Goal: Task Accomplishment & Management: Manage account settings

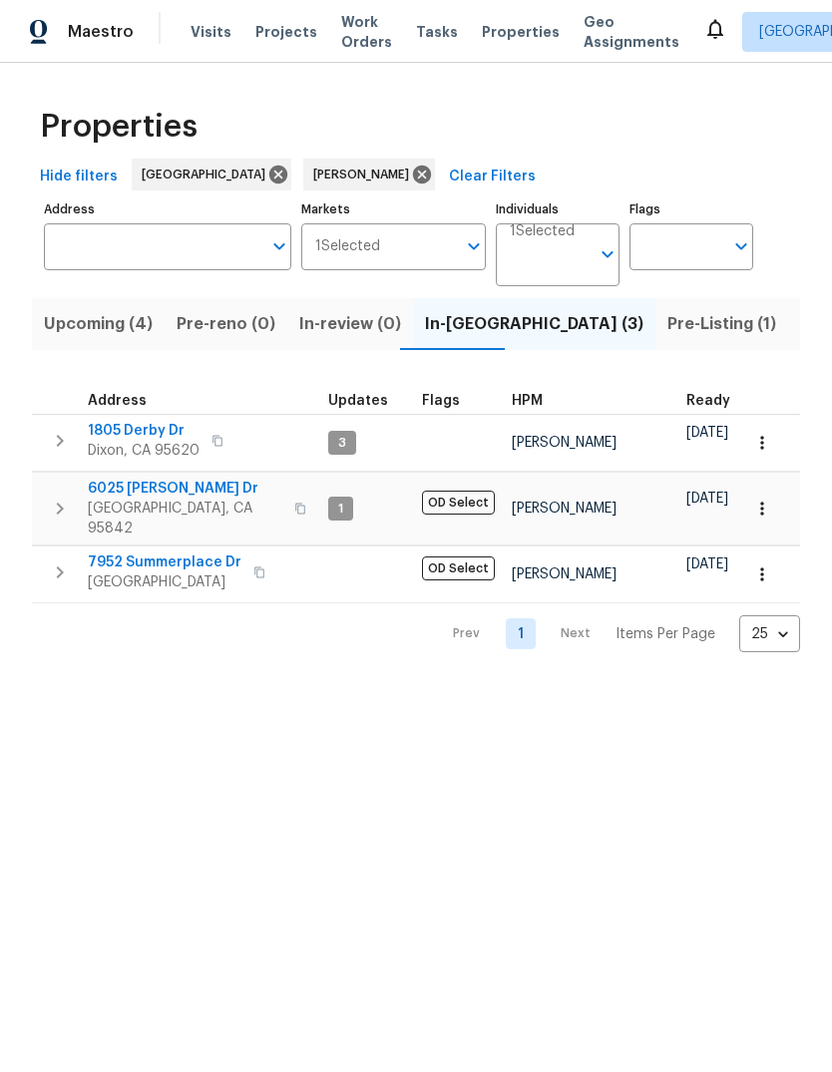
scroll to position [0, 34]
click at [426, 27] on span "Tasks" at bounding box center [437, 32] width 42 height 14
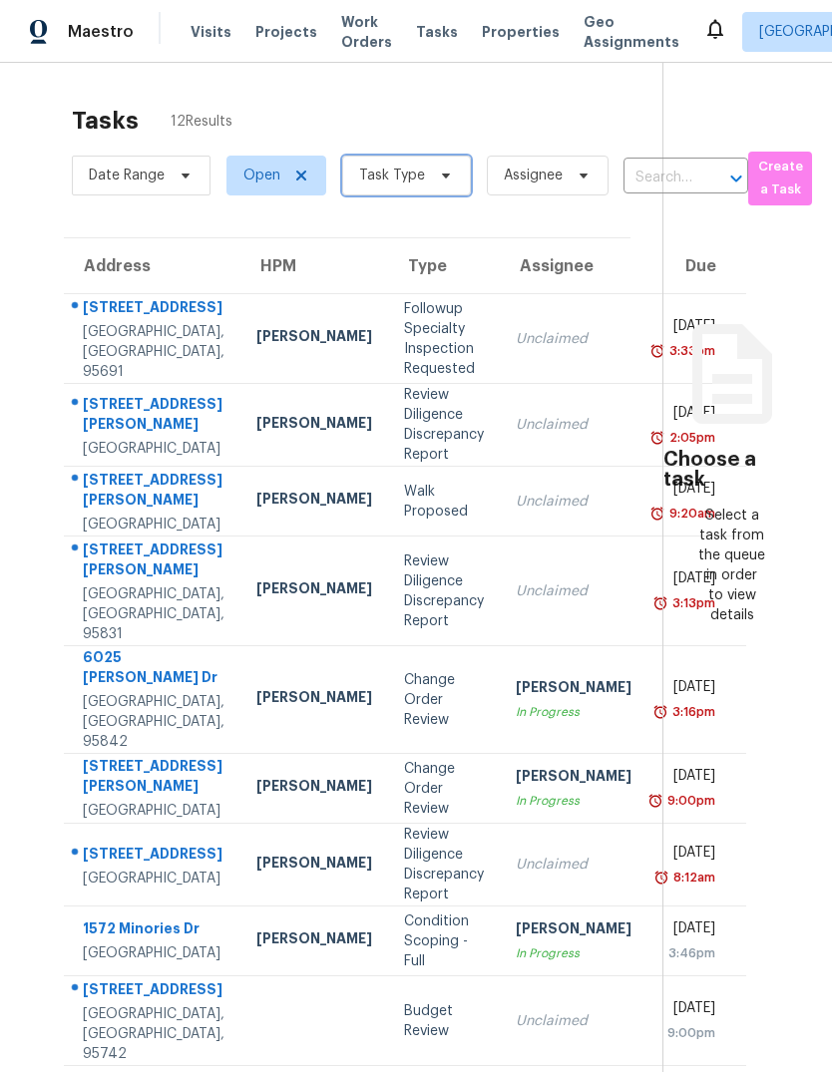
click at [429, 158] on span "Task Type" at bounding box center [406, 176] width 129 height 40
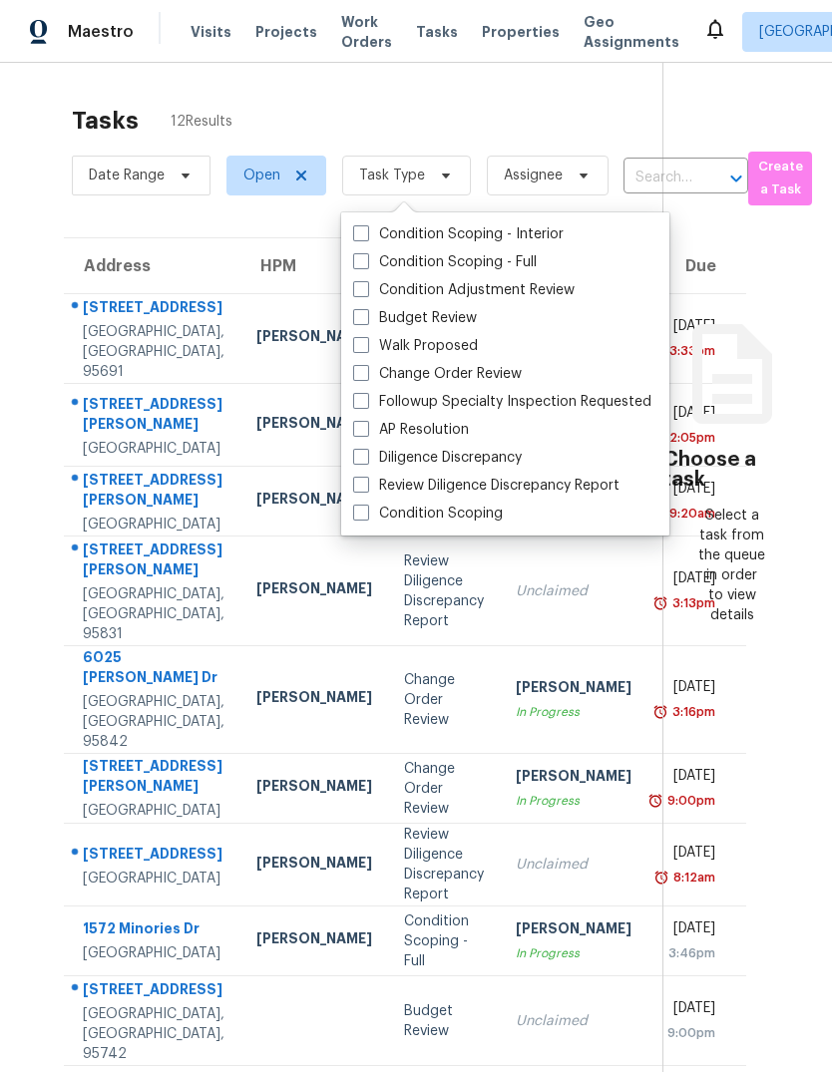
click at [372, 312] on label "Budget Review" at bounding box center [415, 318] width 124 height 20
click at [366, 312] on input "Budget Review" at bounding box center [359, 314] width 13 height 13
checkbox input "true"
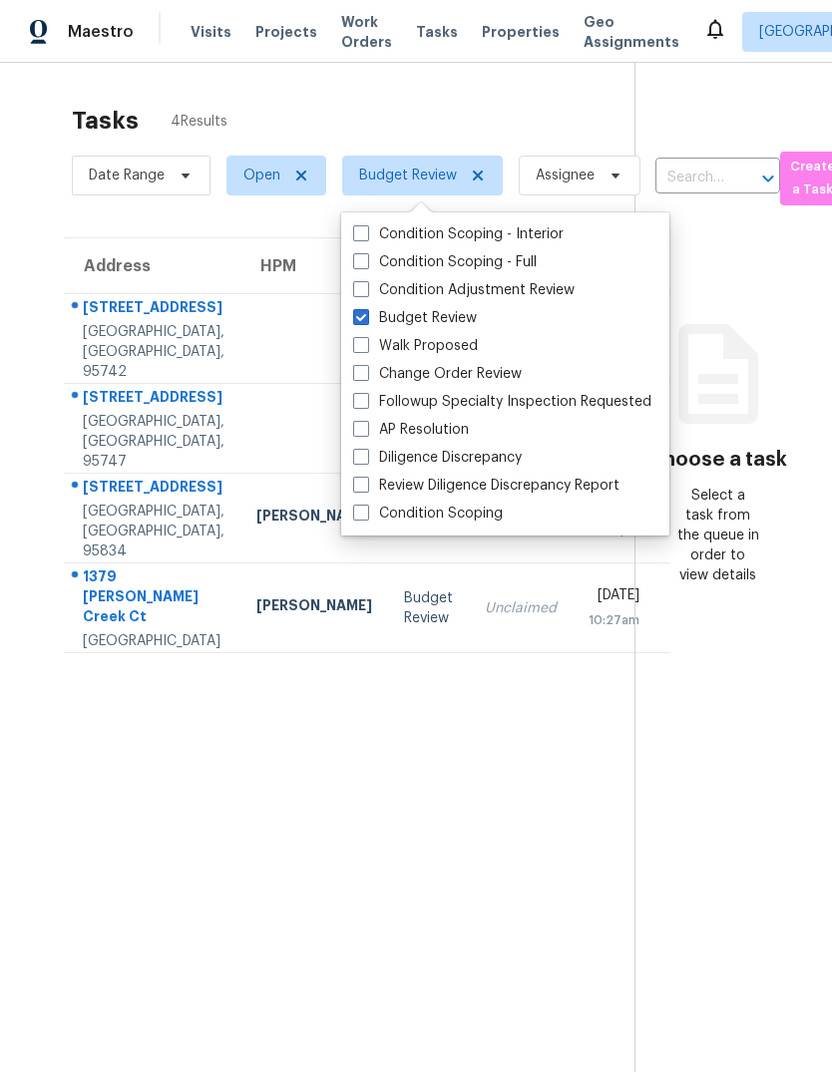
click at [587, 893] on section "Tasks 4 Results Date Range Open Budget Review Assignee ​ Create a Task Address …" at bounding box center [333, 615] width 602 height 1040
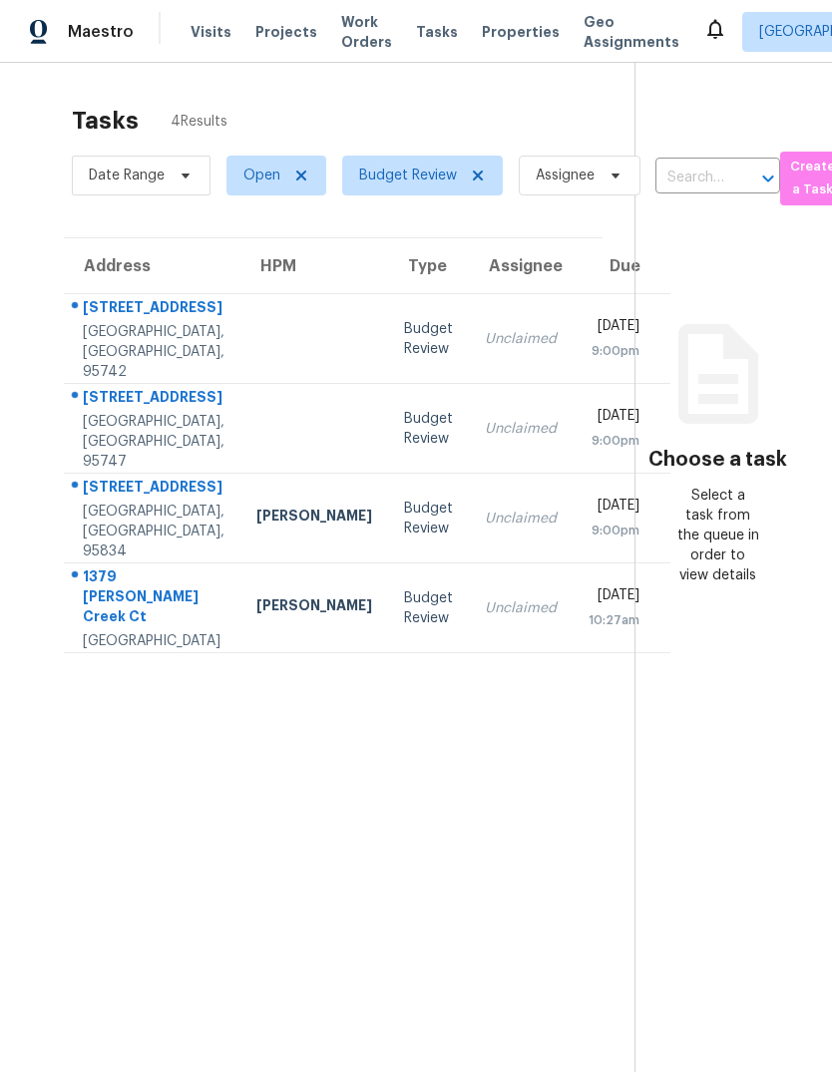
click at [95, 322] on div "5010 Heather Ranch Way" at bounding box center [154, 309] width 142 height 25
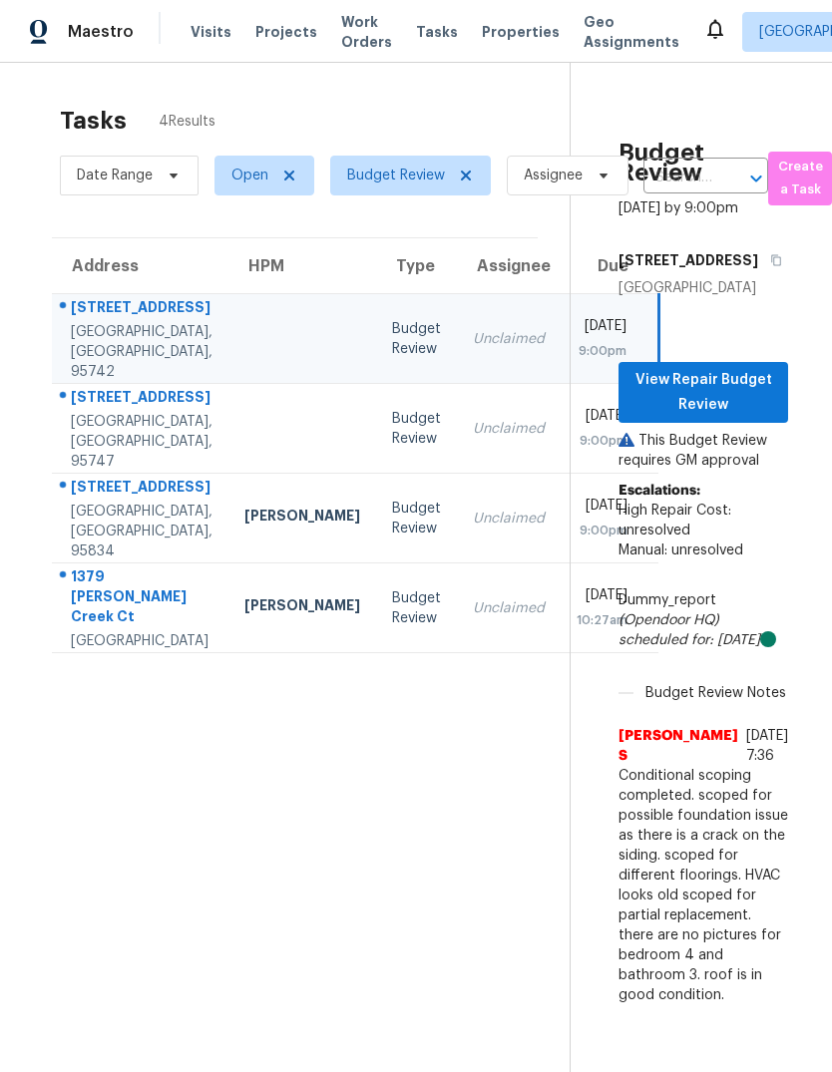
scroll to position [0, 11]
click at [733, 368] on span "View Repair Budget Review" at bounding box center [704, 392] width 138 height 49
click at [99, 387] on div "8017 Gorgon Way" at bounding box center [143, 399] width 142 height 25
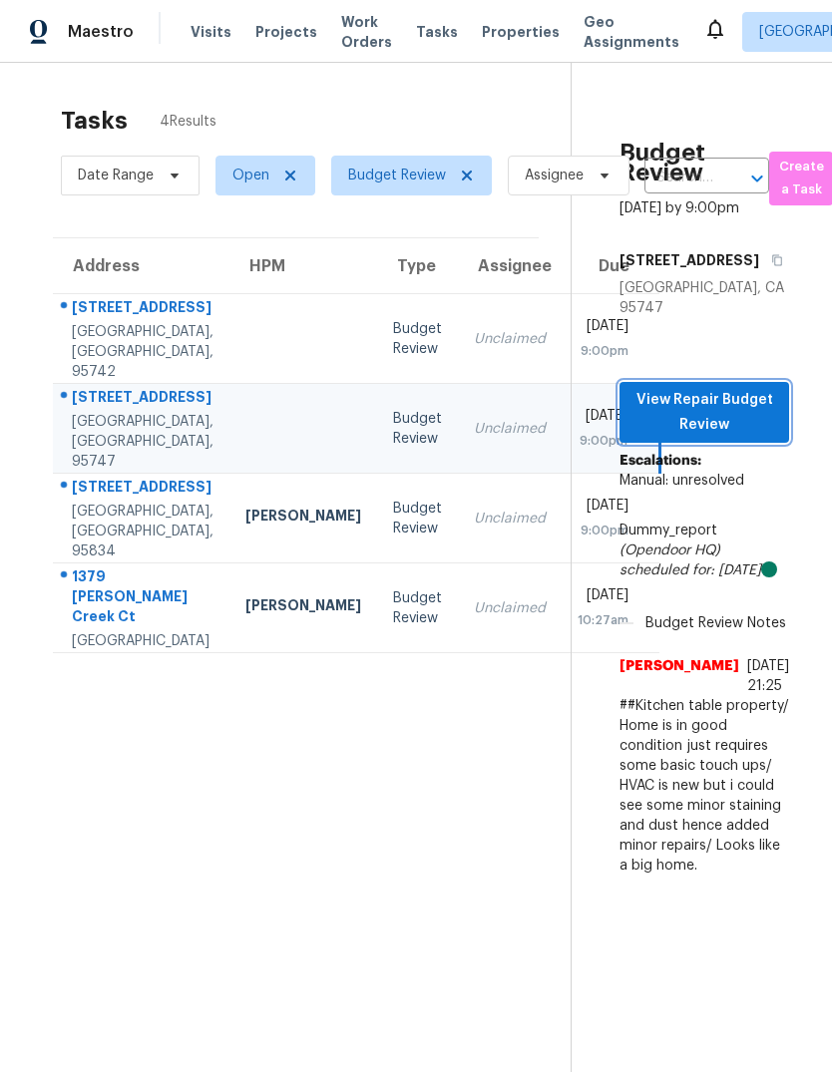
click at [740, 388] on span "View Repair Budget Review" at bounding box center [704, 412] width 138 height 49
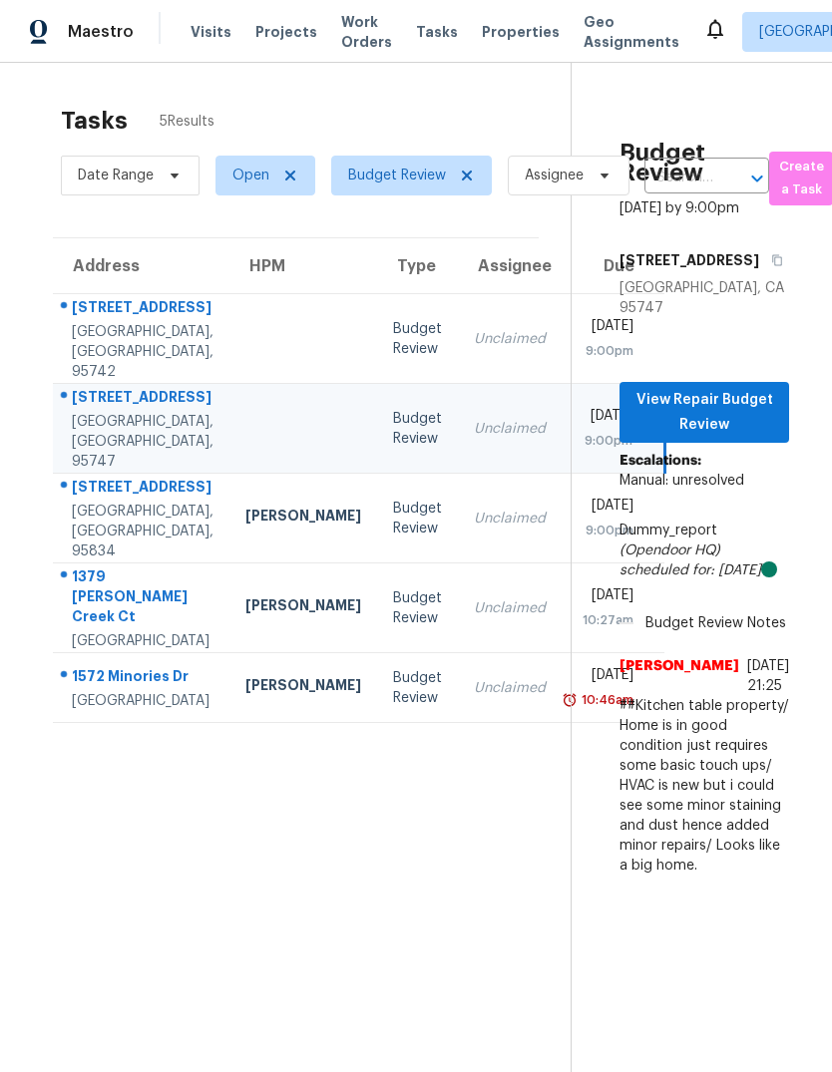
click at [84, 502] on div "Sacramento, CA, 95834" at bounding box center [143, 532] width 142 height 60
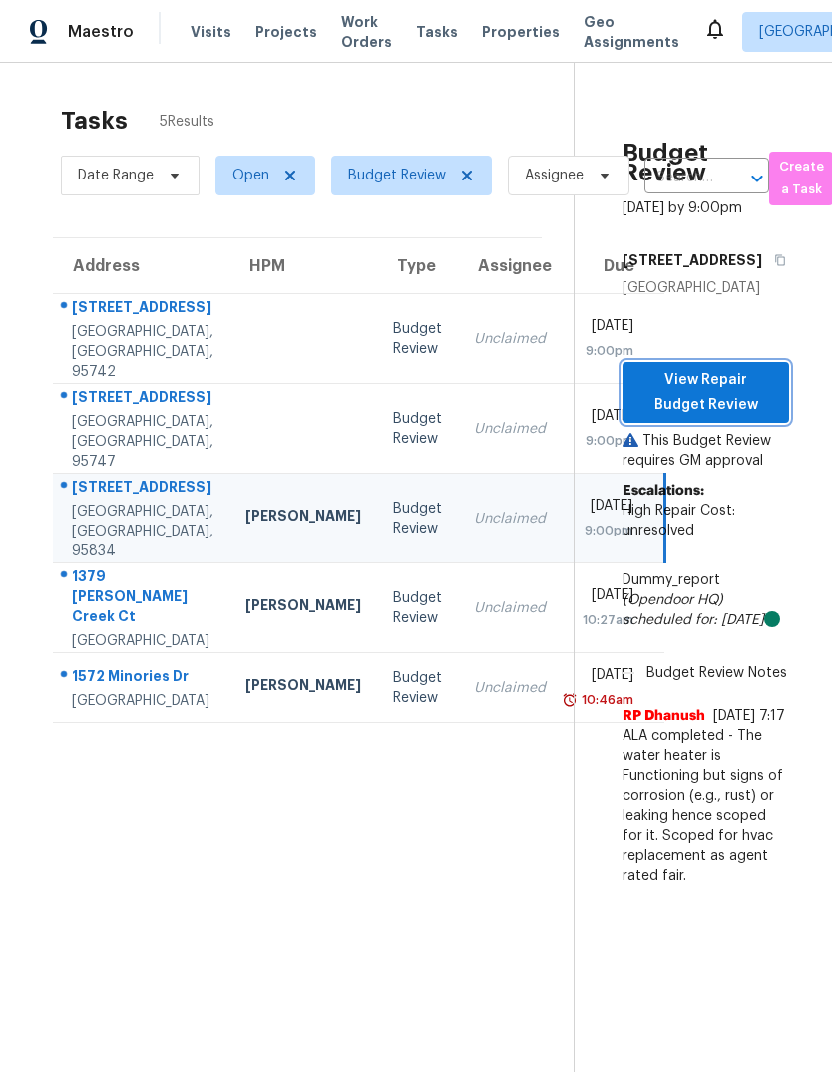
click at [755, 396] on span "View Repair Budget Review" at bounding box center [705, 392] width 135 height 49
click at [86, 590] on div "1379 Jacoby Creek Ct" at bounding box center [143, 598] width 142 height 65
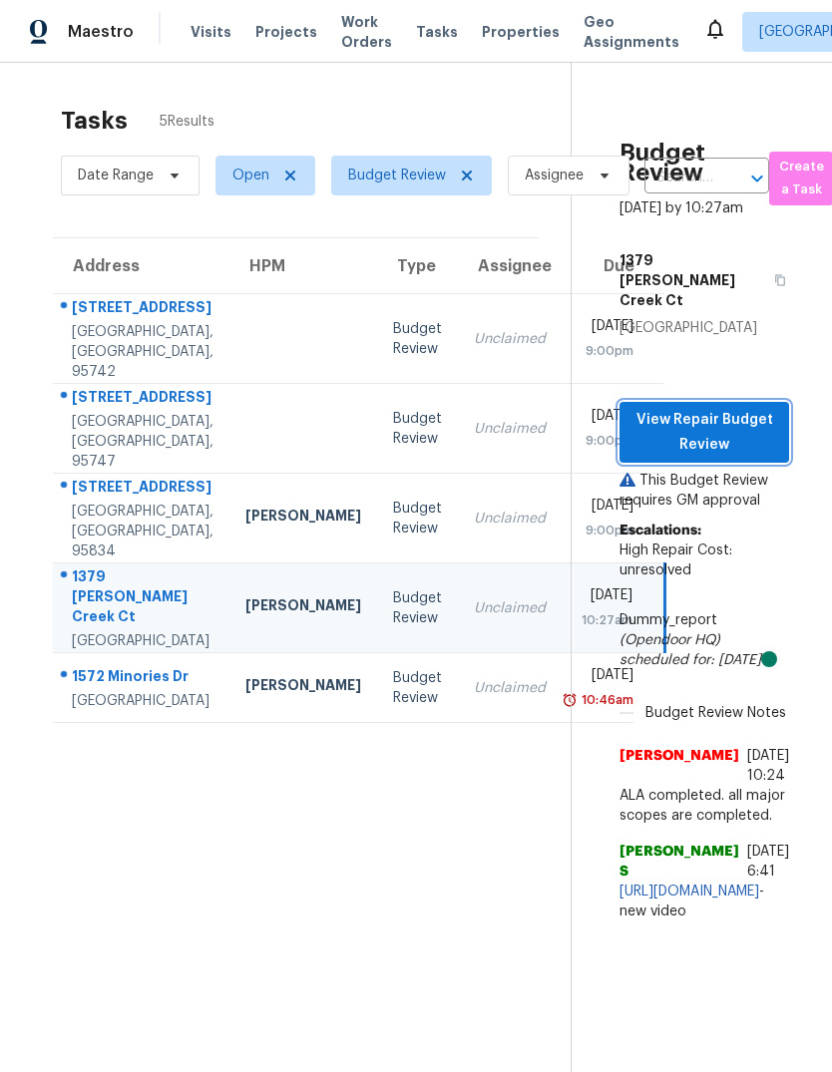
click at [723, 408] on span "View Repair Budget Review" at bounding box center [704, 432] width 138 height 49
click at [122, 691] on div "1572 Minories Dr" at bounding box center [143, 678] width 142 height 25
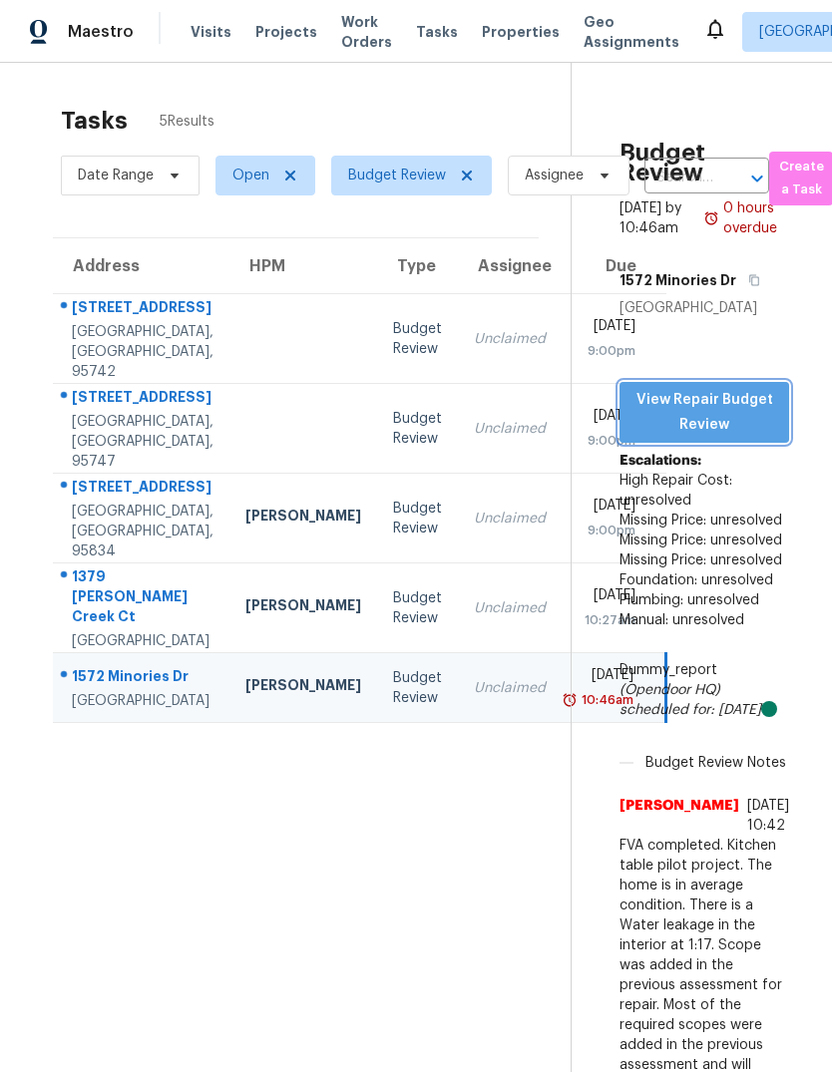
click at [727, 415] on span "View Repair Budget Review" at bounding box center [704, 412] width 138 height 49
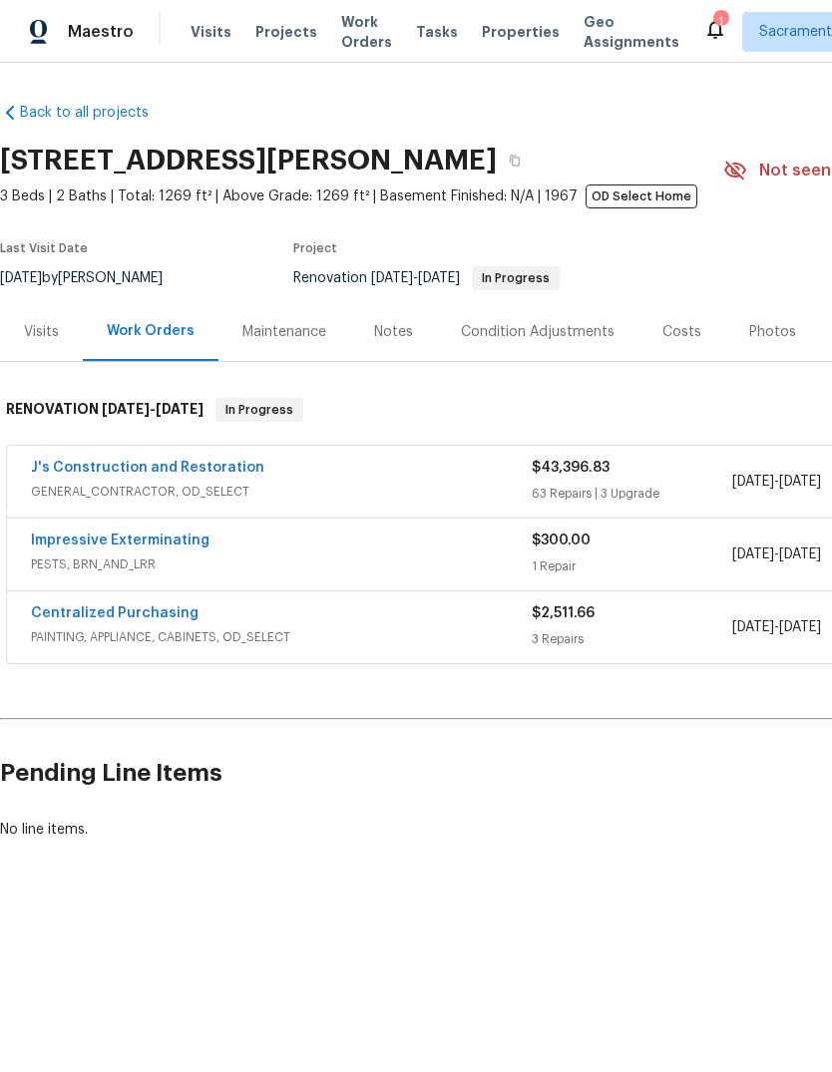
click at [182, 462] on link "J's Construction and Restoration" at bounding box center [147, 468] width 233 height 14
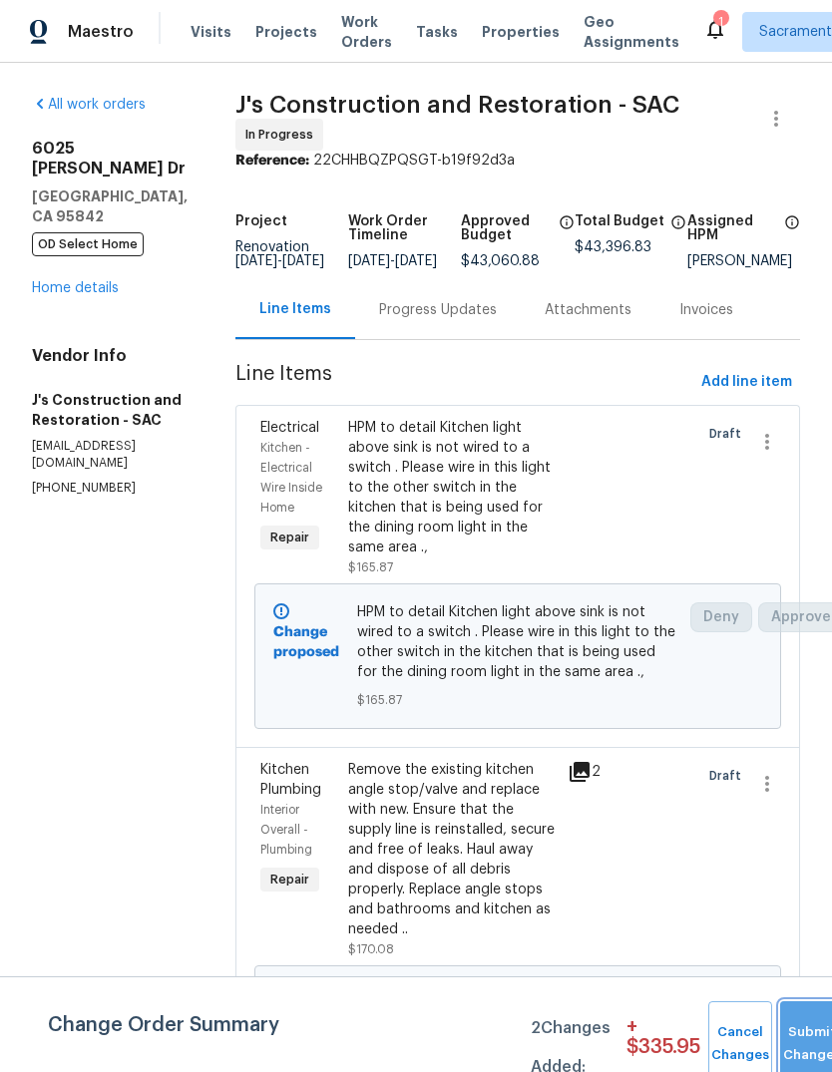
click at [795, 1031] on button "Submit Changes" at bounding box center [812, 1044] width 64 height 86
click at [802, 1038] on button "Submit Changes" at bounding box center [812, 1044] width 64 height 86
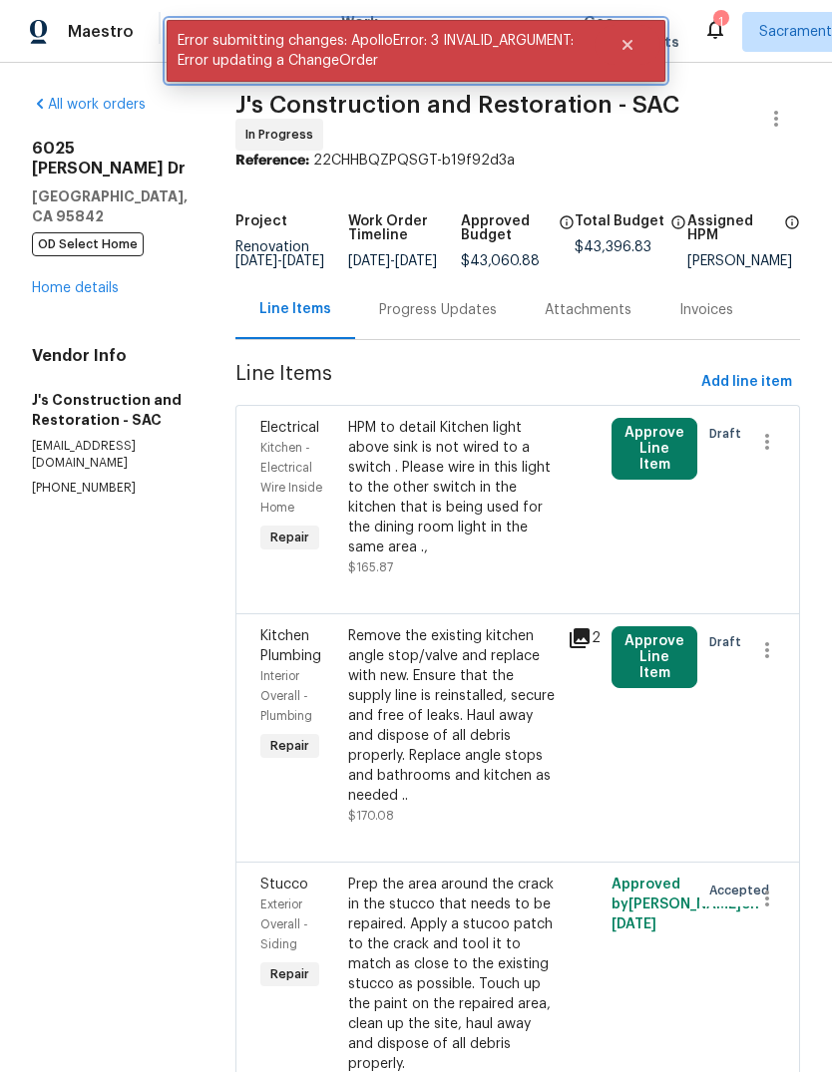
click at [627, 30] on button "Close" at bounding box center [627, 45] width 66 height 40
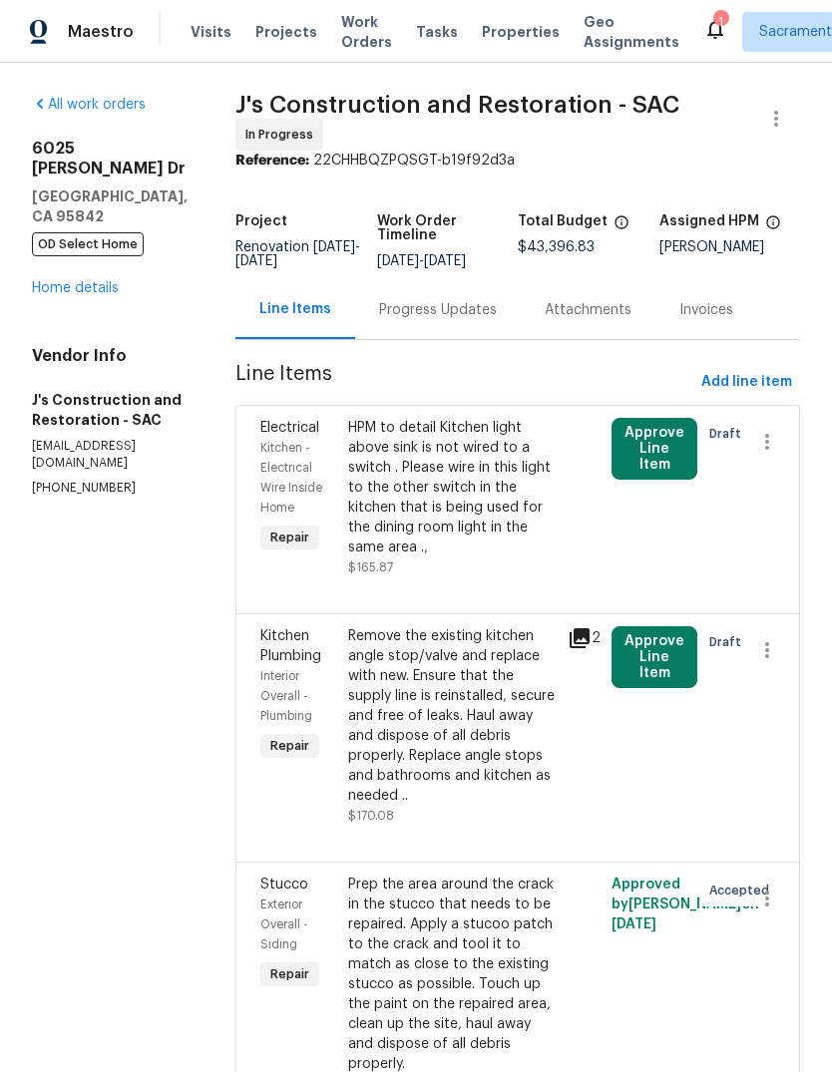
click at [661, 471] on button "Approve Line Item" at bounding box center [654, 449] width 86 height 62
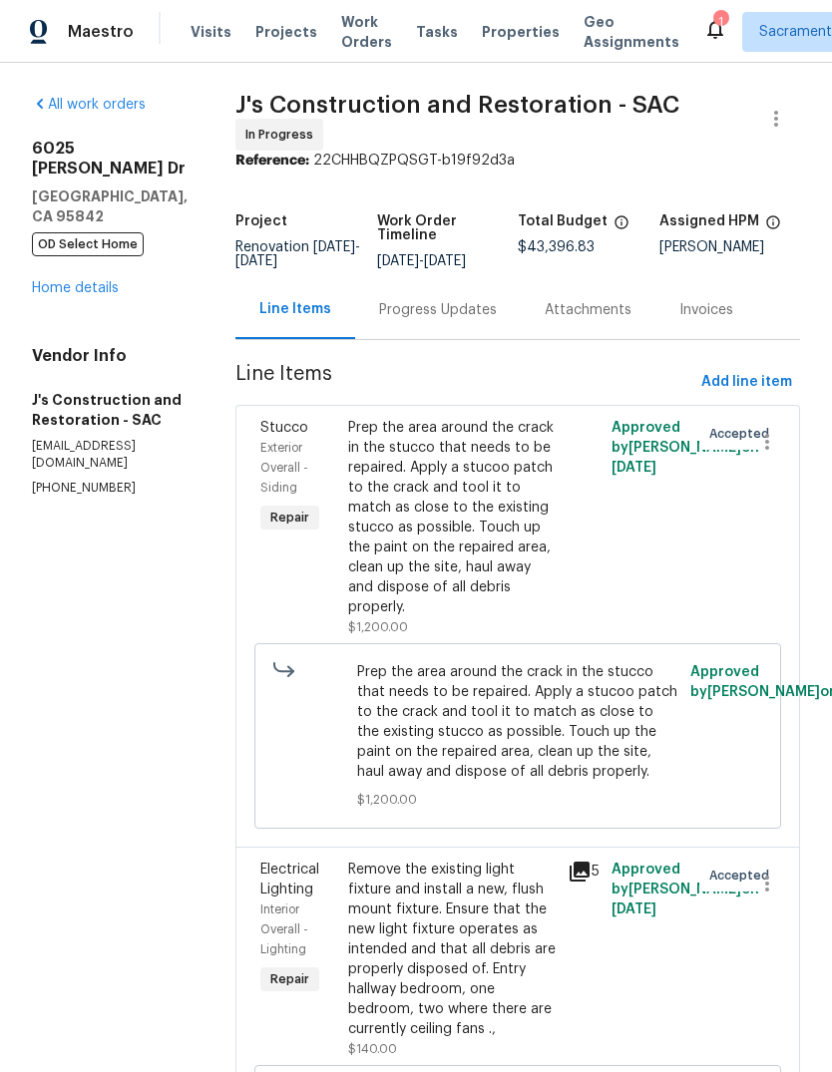
click at [94, 281] on link "Home details" at bounding box center [75, 288] width 87 height 14
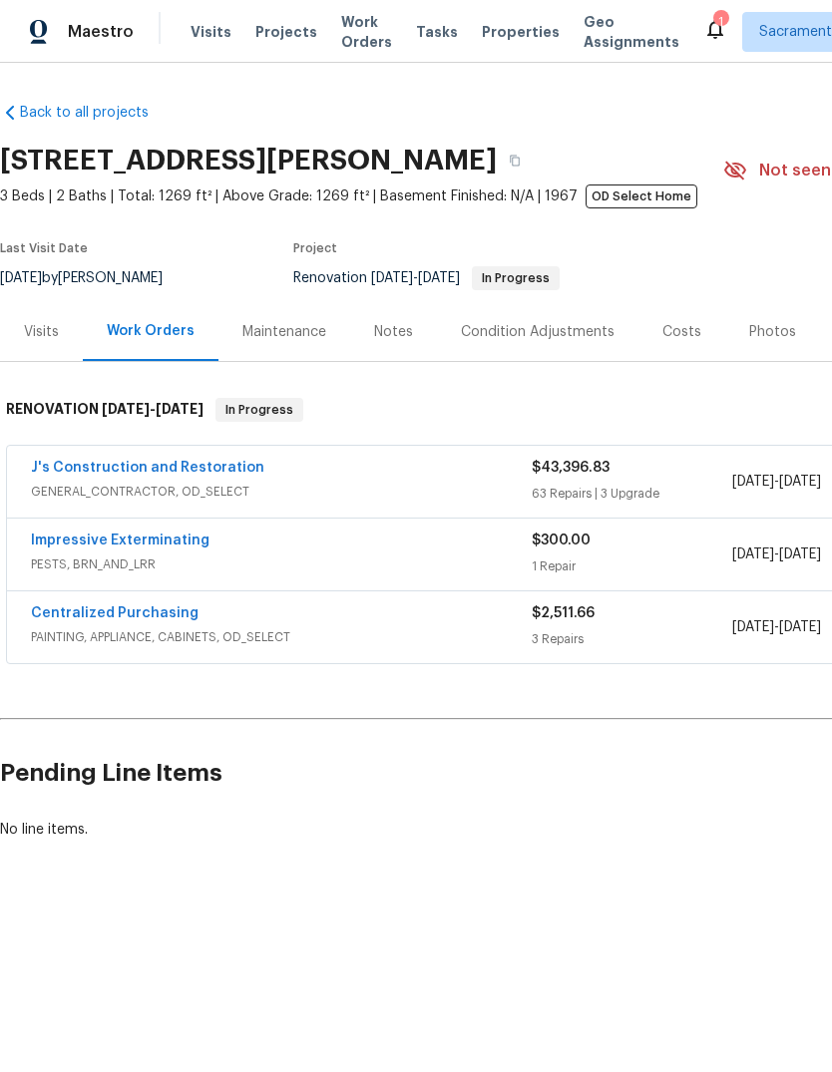
click at [401, 340] on div "Notes" at bounding box center [393, 332] width 39 height 20
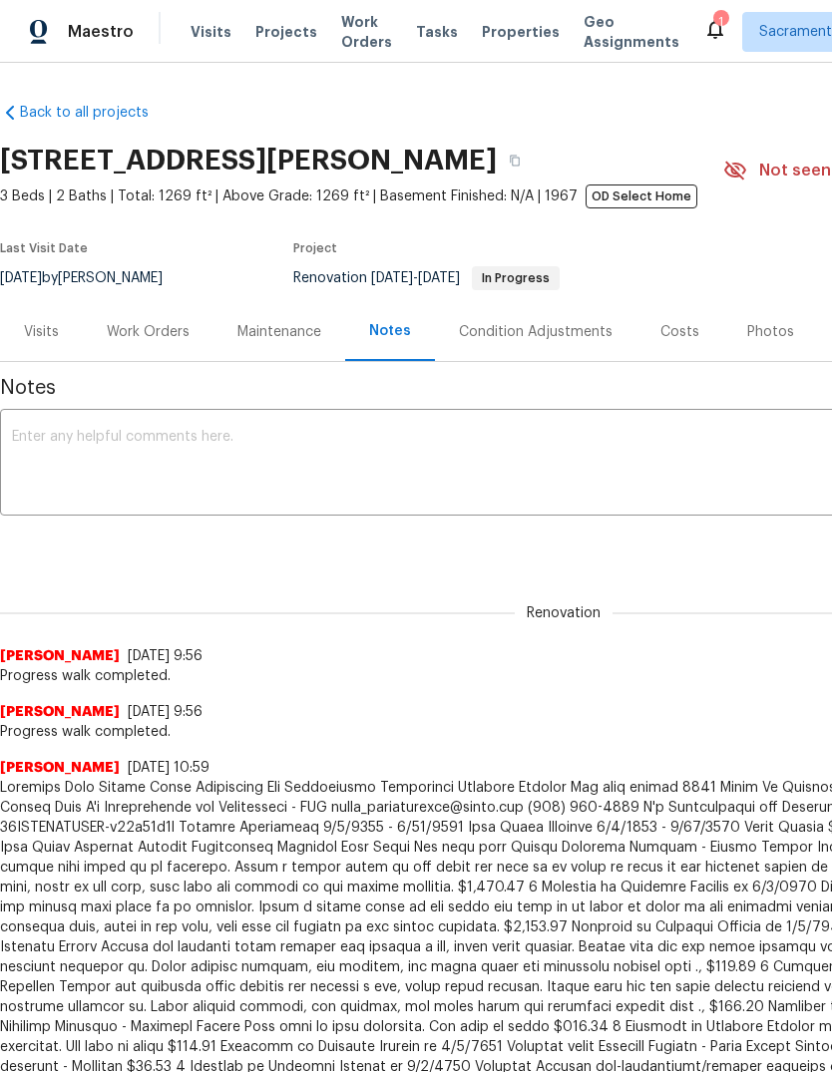
click at [28, 444] on textarea at bounding box center [563, 465] width 1103 height 70
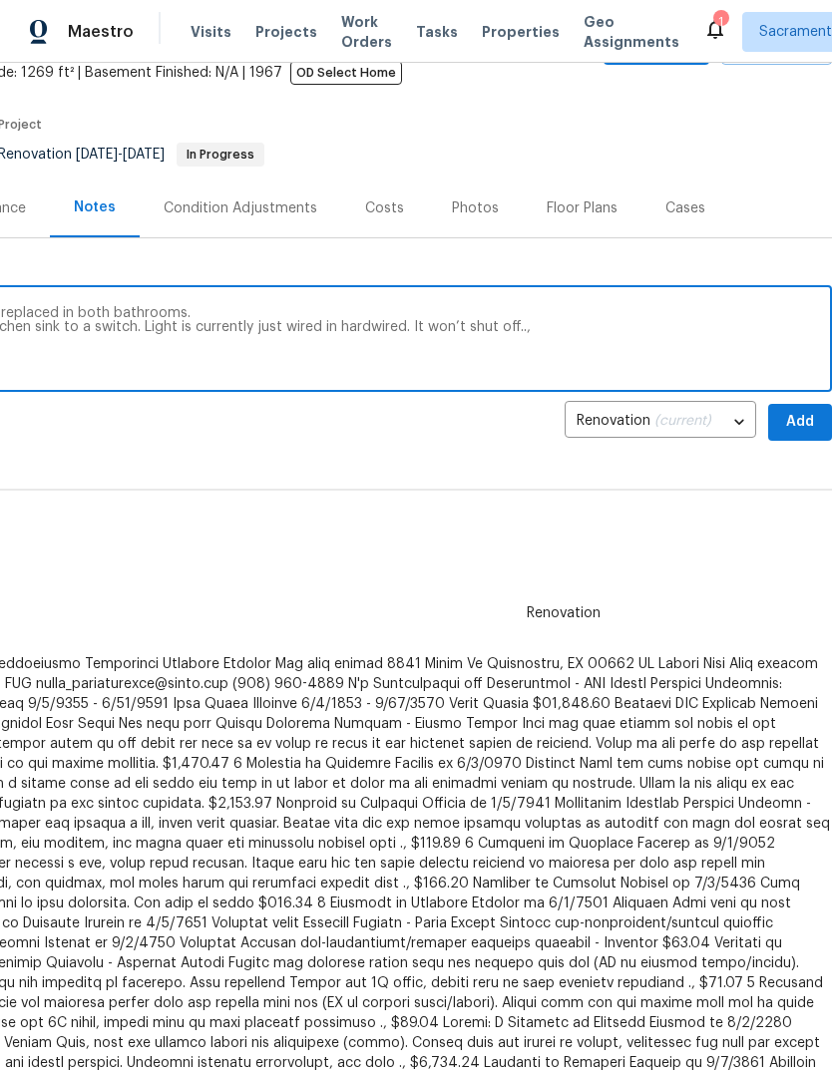
scroll to position [121, 295]
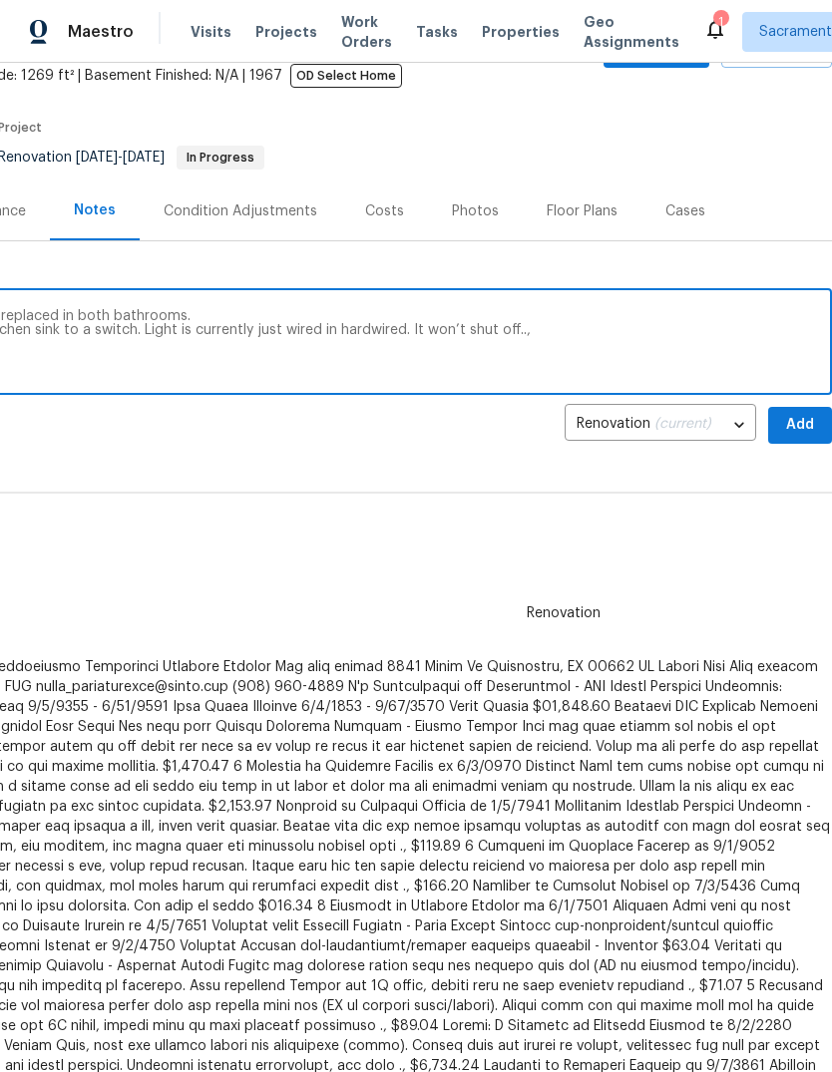
type textarea "Had to add line item for angle stops to be replaced in both bathrooms. Had to a…"
click at [799, 424] on span "Add" at bounding box center [800, 425] width 32 height 25
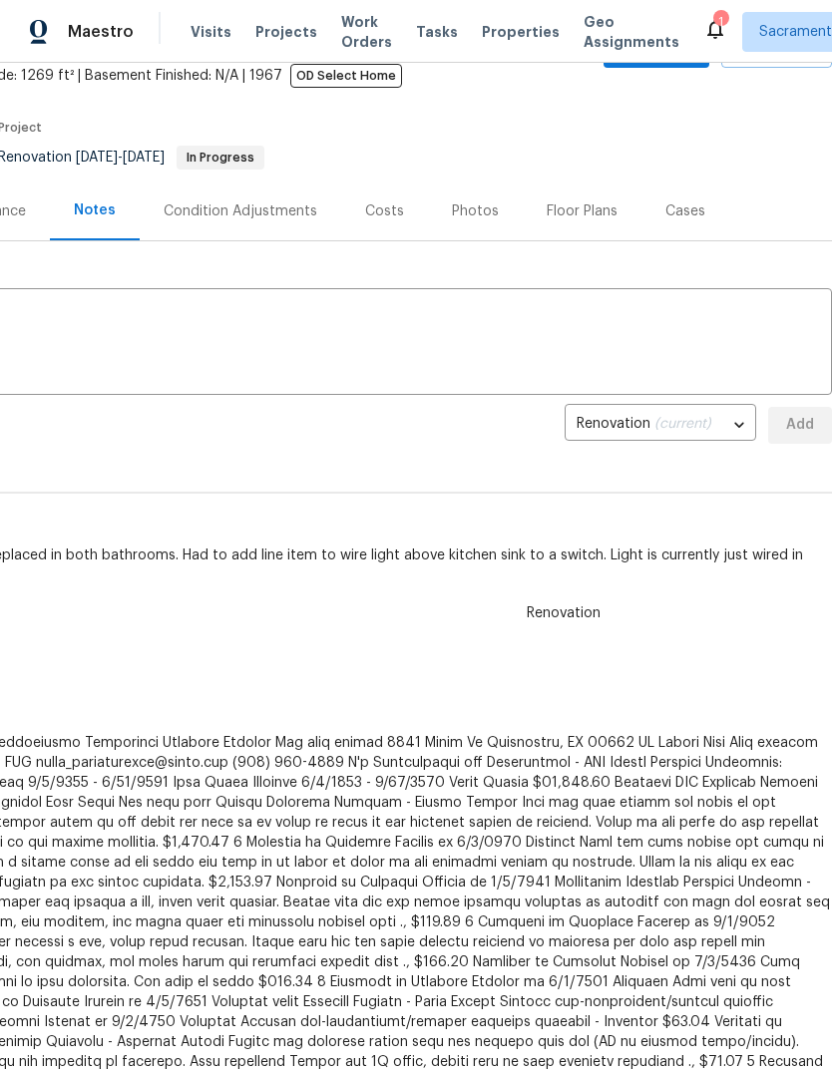
click at [703, 24] on icon at bounding box center [715, 29] width 24 height 24
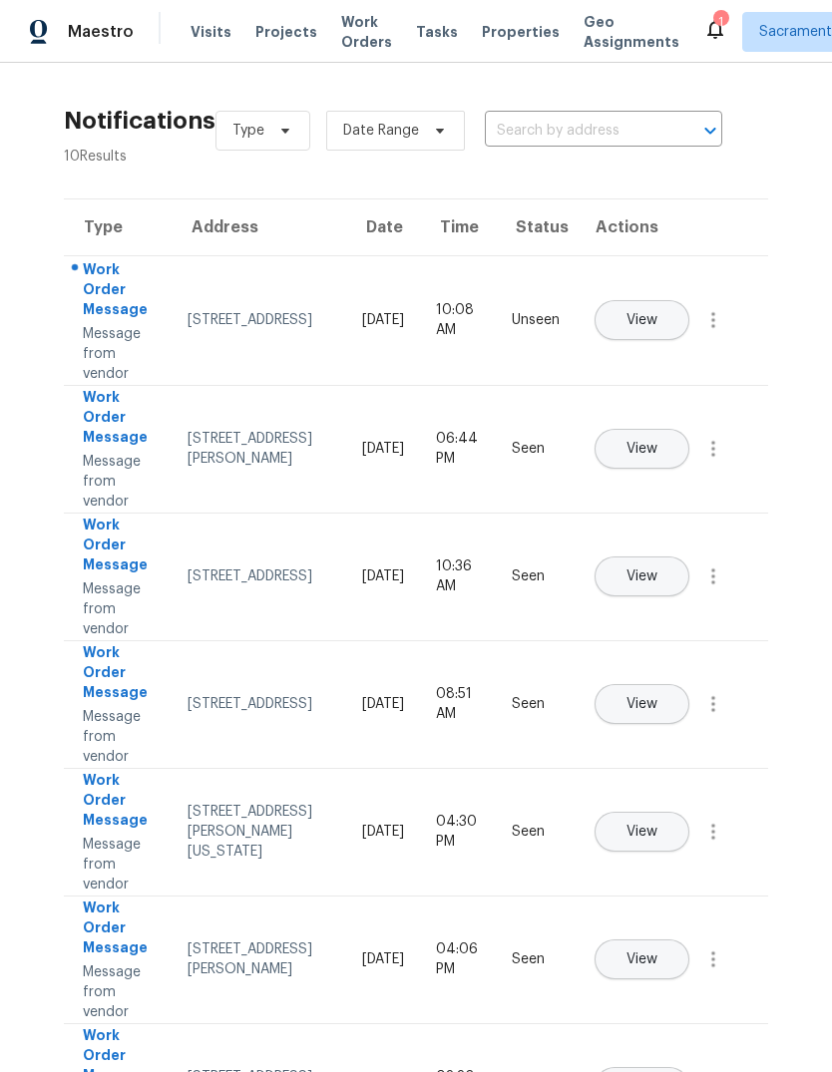
click at [657, 313] on span "View" at bounding box center [641, 320] width 31 height 15
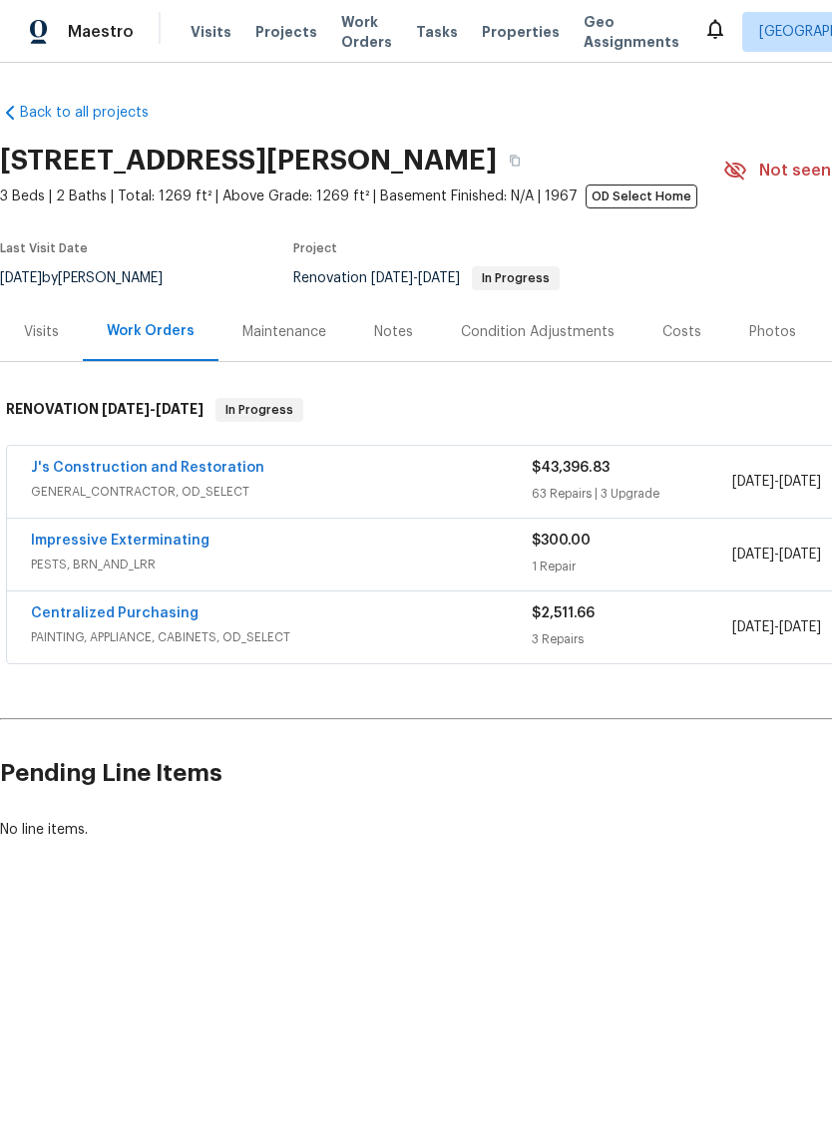
click at [100, 469] on link "J's Construction and Restoration" at bounding box center [147, 468] width 233 height 14
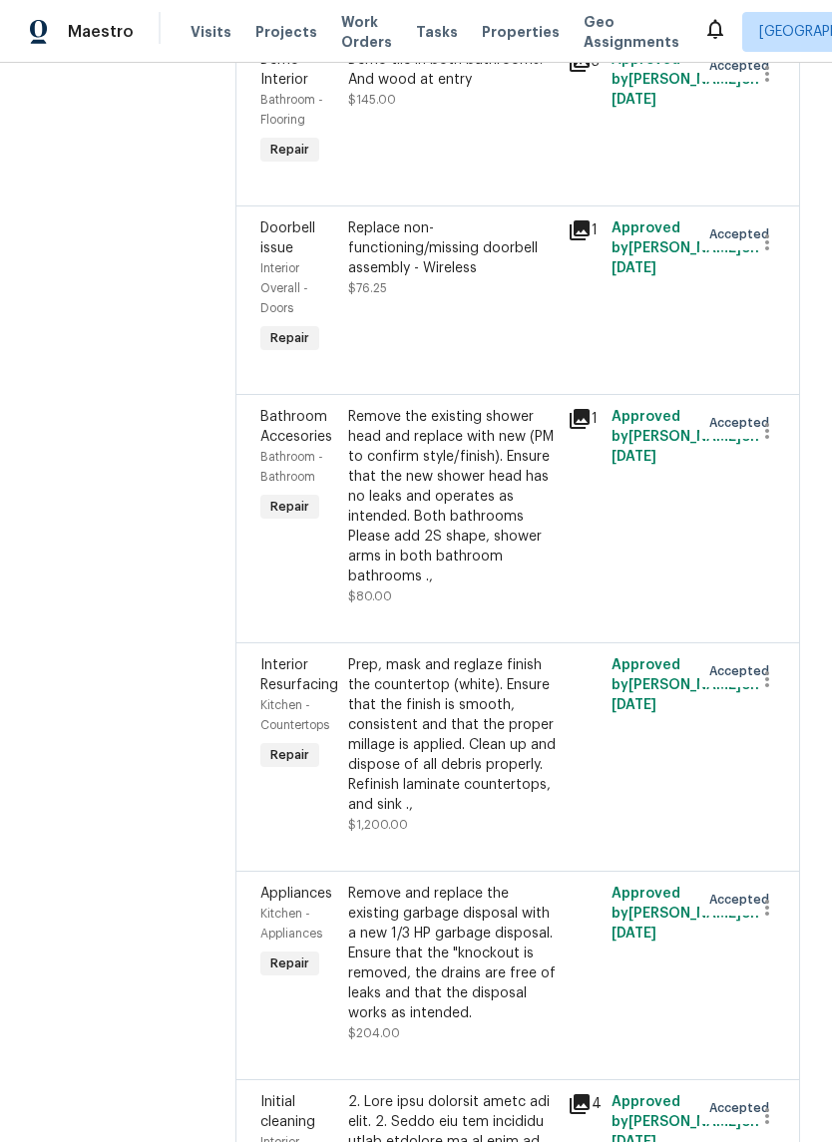
scroll to position [888, 0]
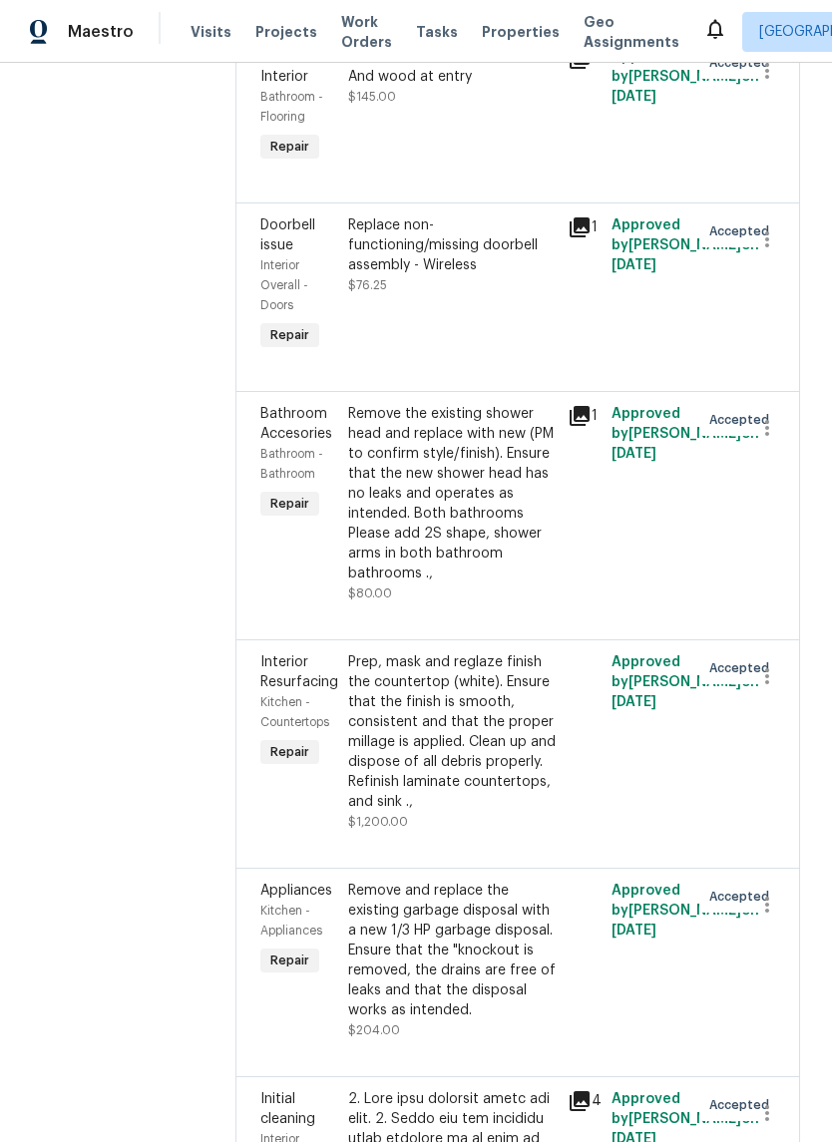
click at [480, 778] on div "Prep, mask and reglaze finish the countertop (white). Ensure that the finish is…" at bounding box center [451, 732] width 207 height 160
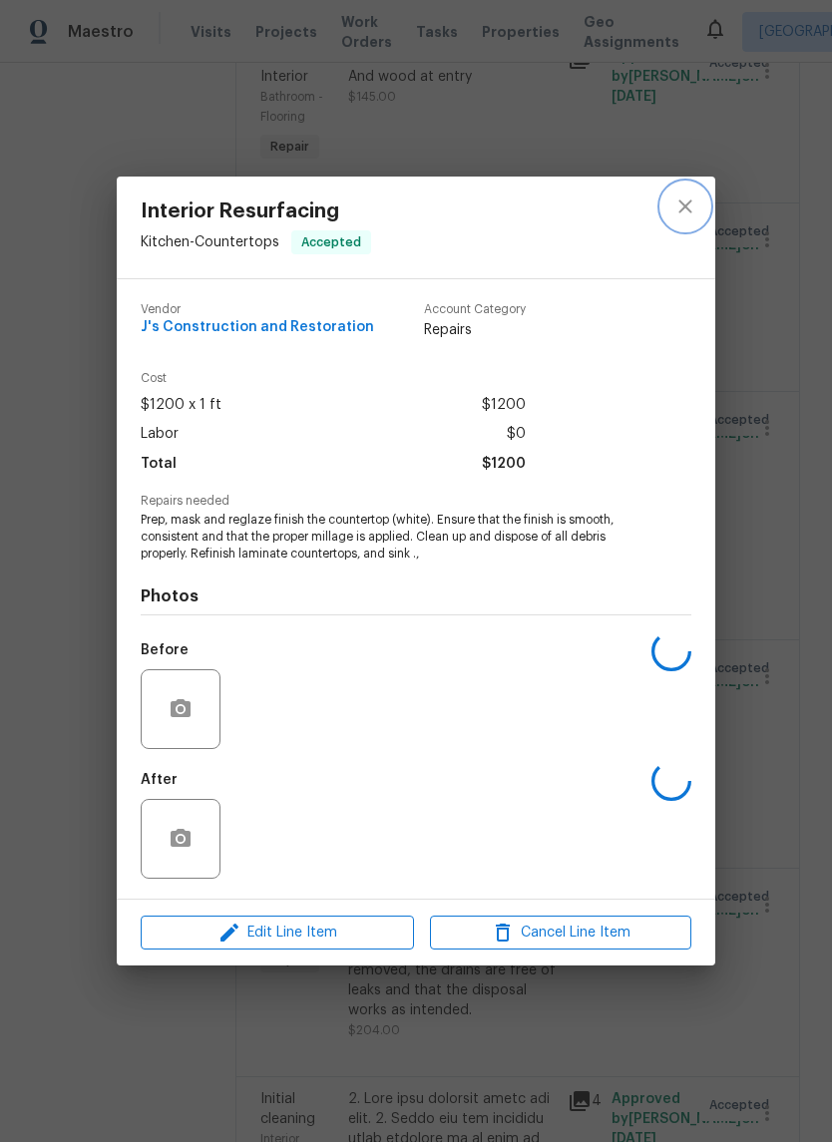
click at [687, 199] on icon "close" at bounding box center [685, 206] width 24 height 24
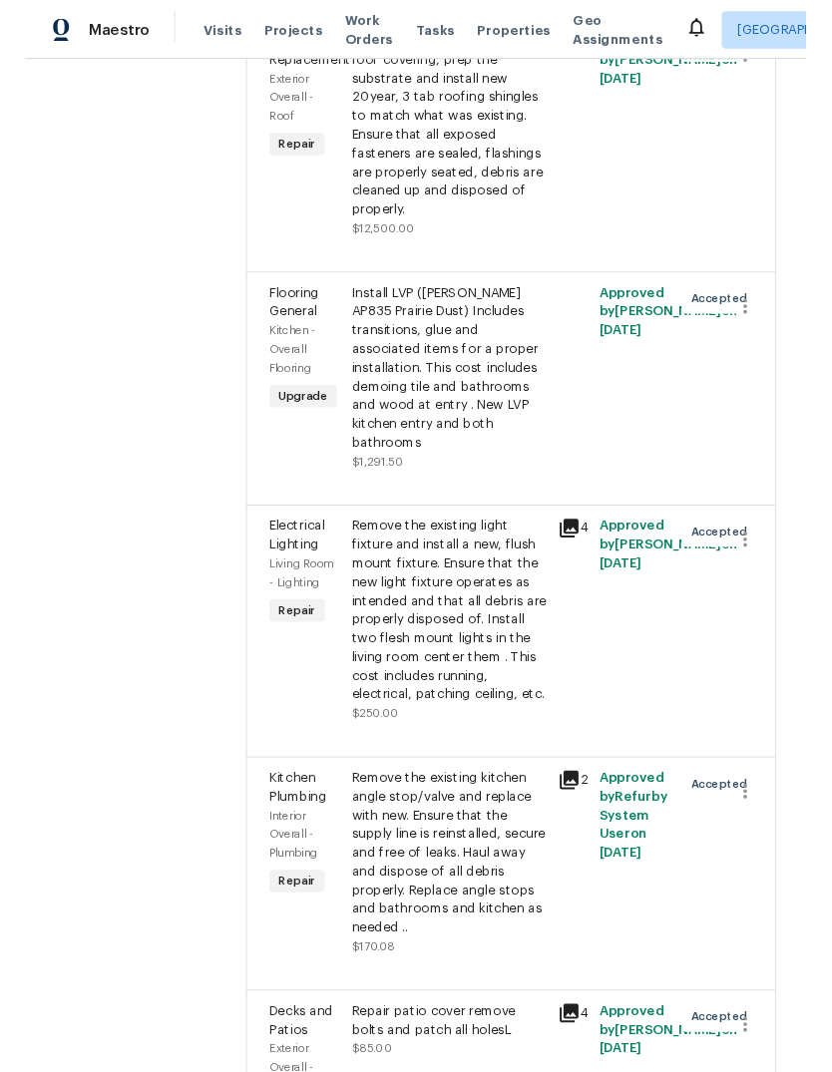
scroll to position [14183, 0]
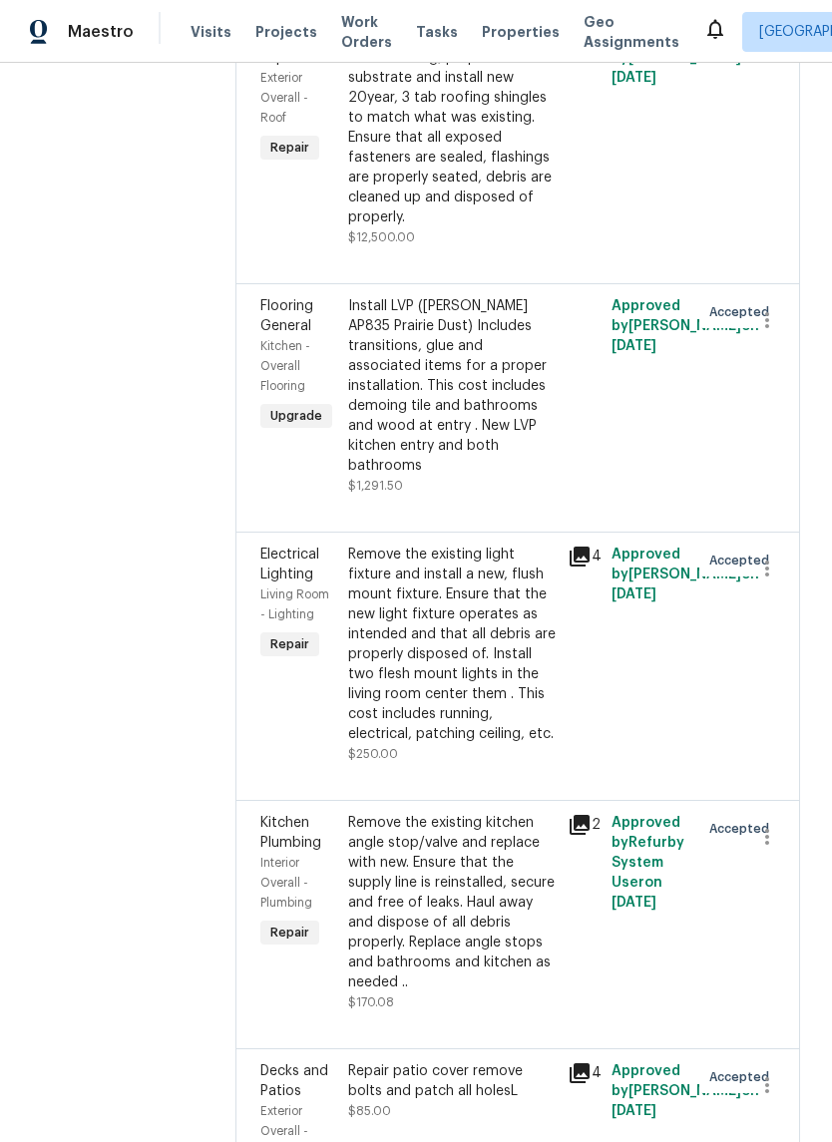
click at [498, 227] on div "Hip Roof: Remove the existing roof covering, prep the substrate and install new…" at bounding box center [451, 127] width 207 height 199
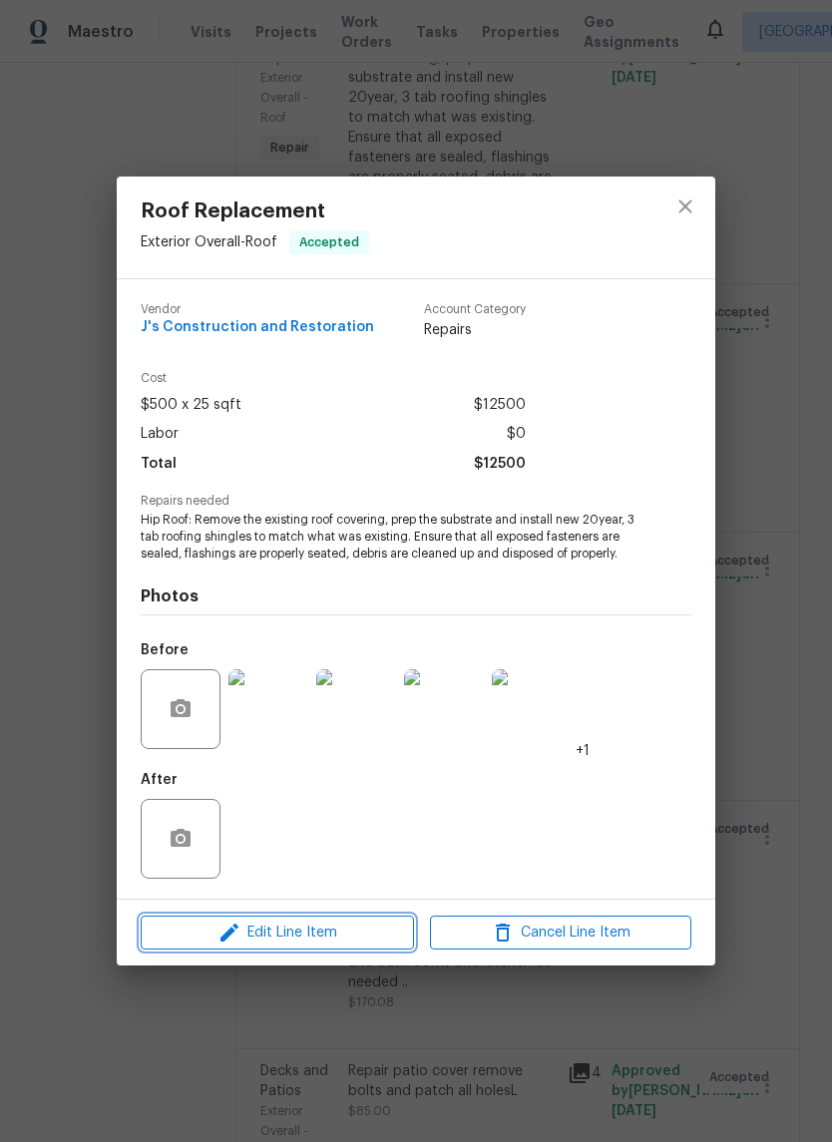
click at [342, 929] on span "Edit Line Item" at bounding box center [277, 933] width 261 height 25
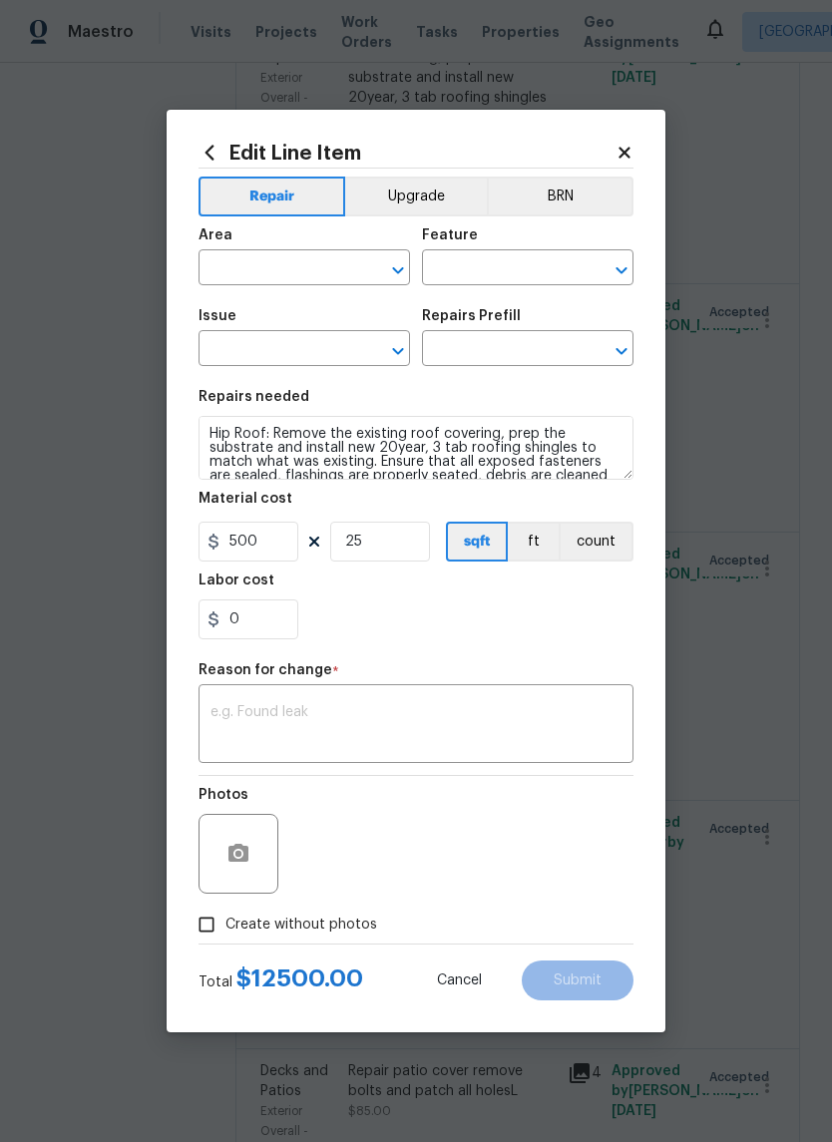
type input "Exterior Overall"
type input "Roof"
type input "Roof Replacement"
type input "Replace Roofing (Hip) $2.15"
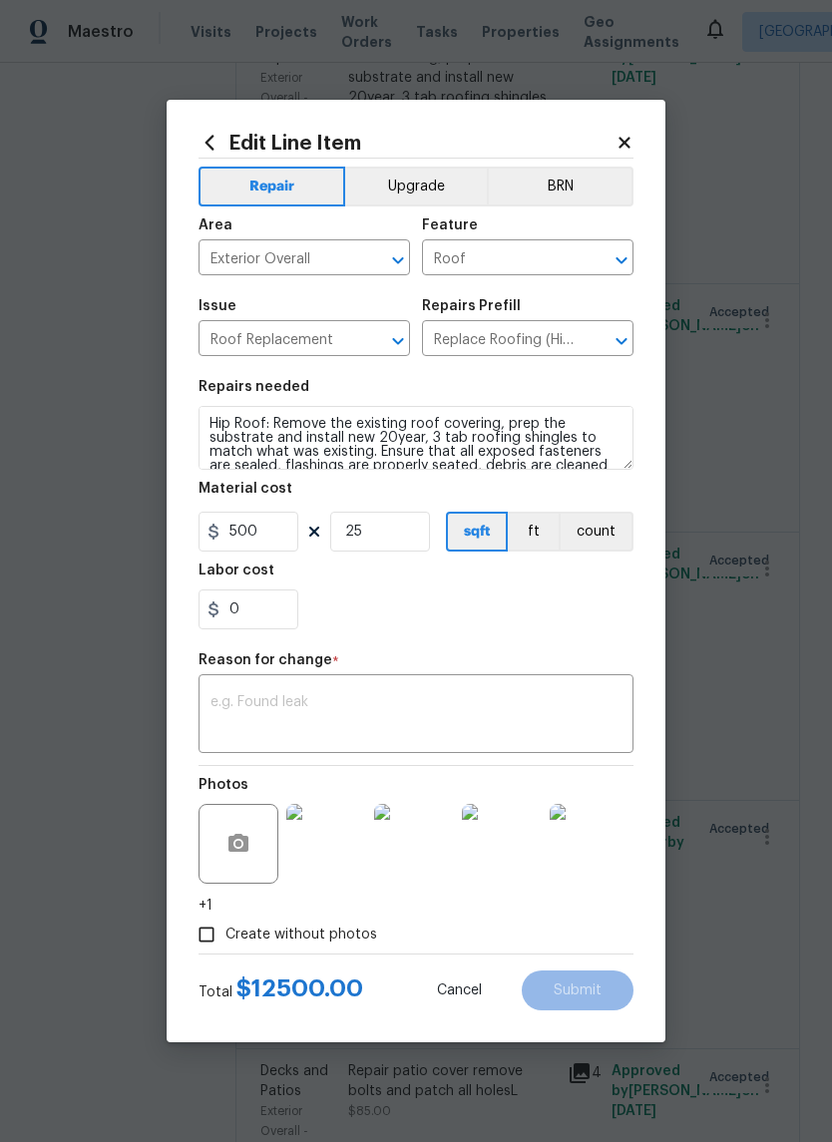
click at [293, 710] on textarea at bounding box center [415, 716] width 411 height 42
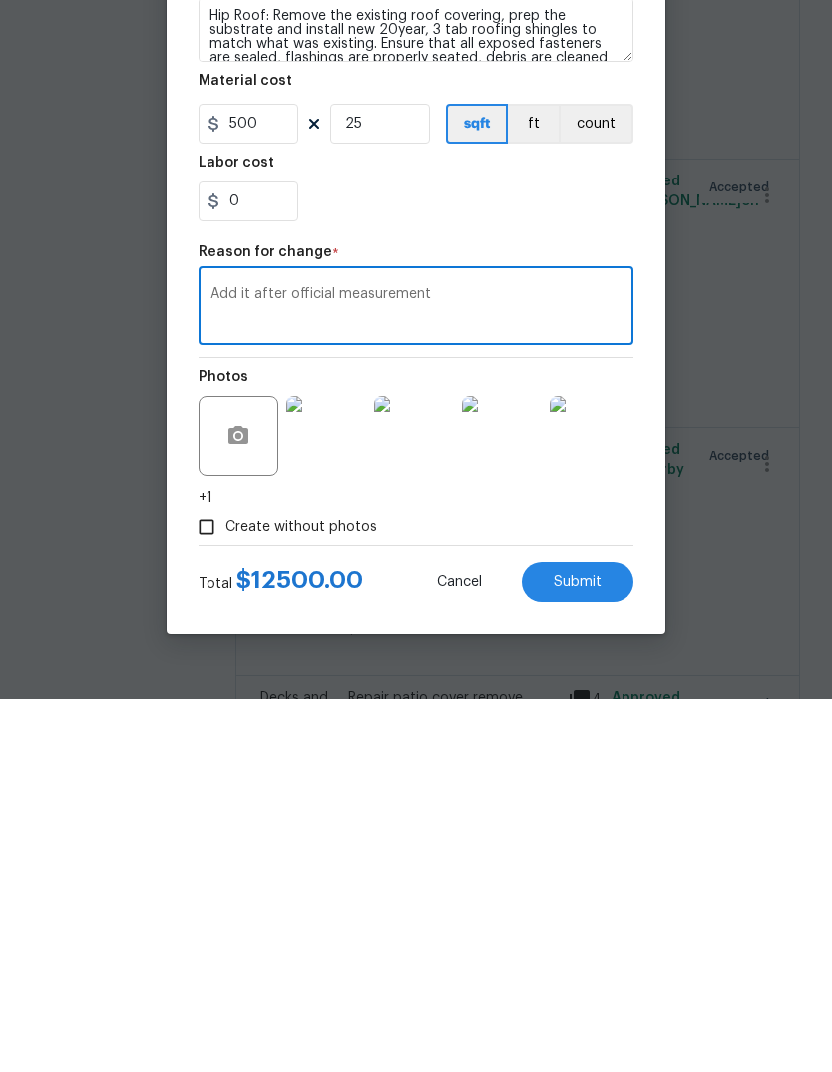
type textarea "Add it after official measurement"
click at [394, 477] on input "25" at bounding box center [380, 497] width 100 height 40
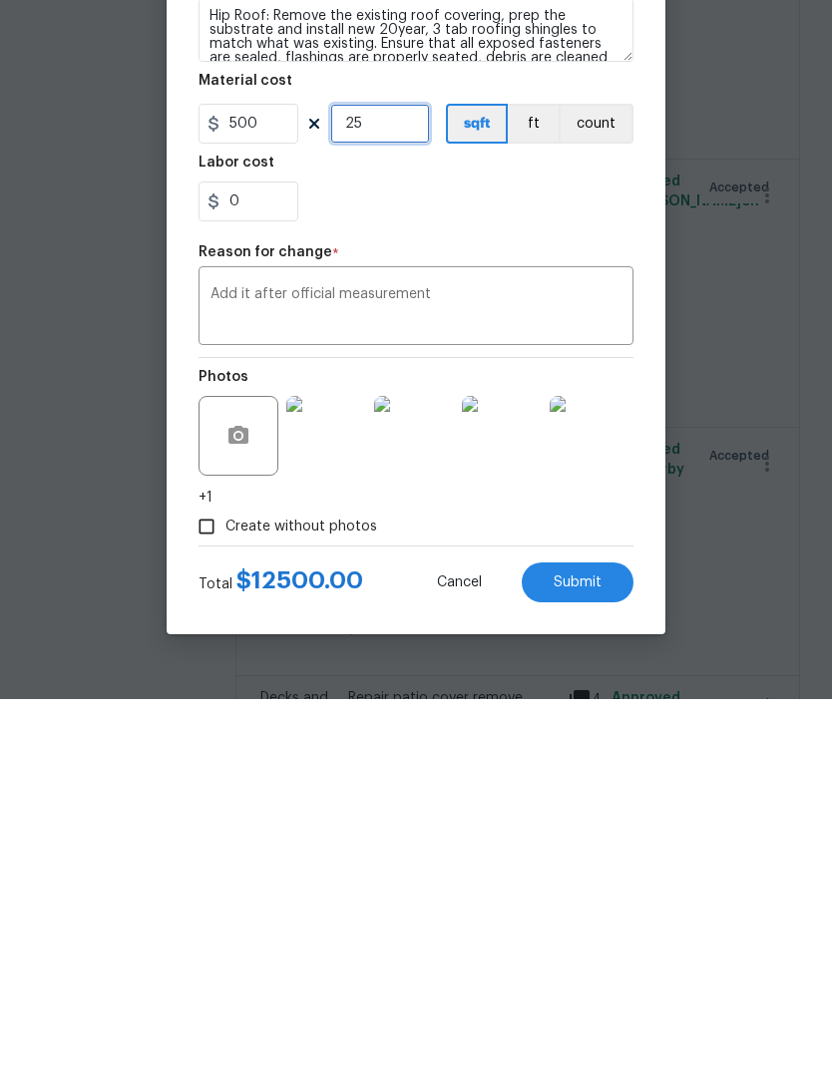
type input "25"
click at [267, 477] on input "500" at bounding box center [248, 497] width 100 height 40
click at [371, 555] on div "0" at bounding box center [415, 575] width 435 height 40
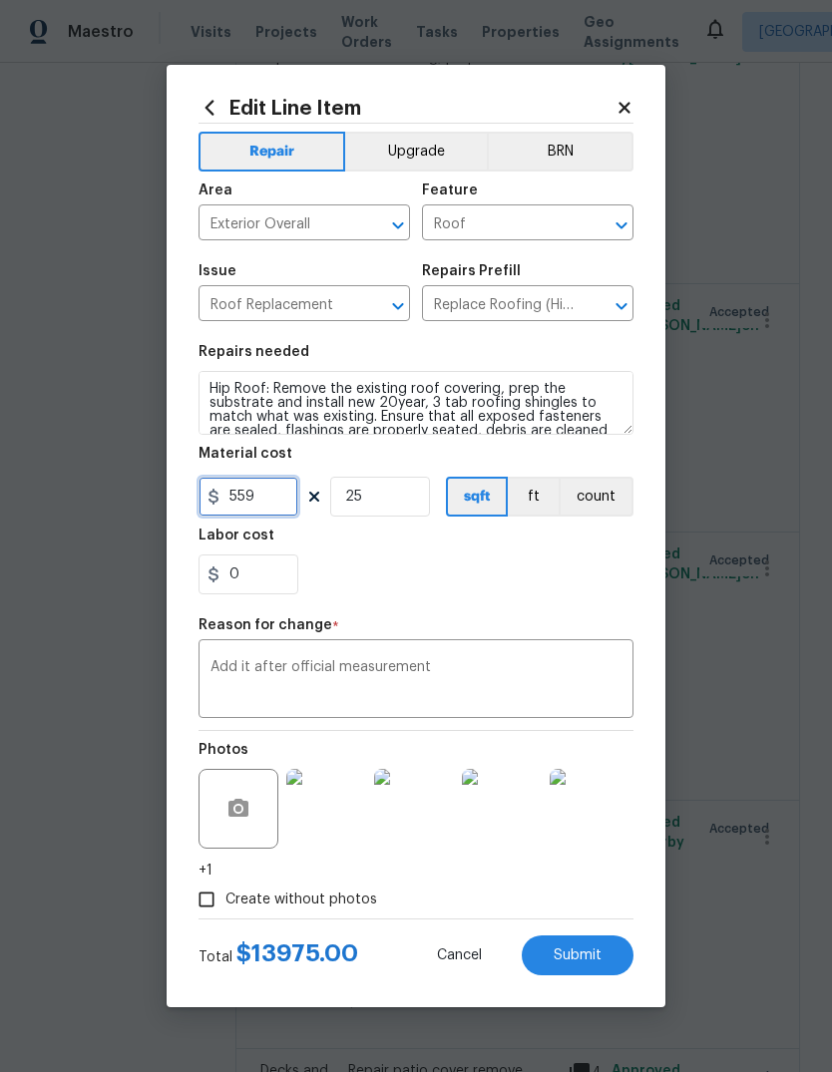
click at [283, 496] on input "559" at bounding box center [248, 497] width 100 height 40
click at [503, 576] on div "0" at bounding box center [415, 575] width 435 height 40
click at [587, 962] on span "Submit" at bounding box center [578, 955] width 48 height 15
type input "500"
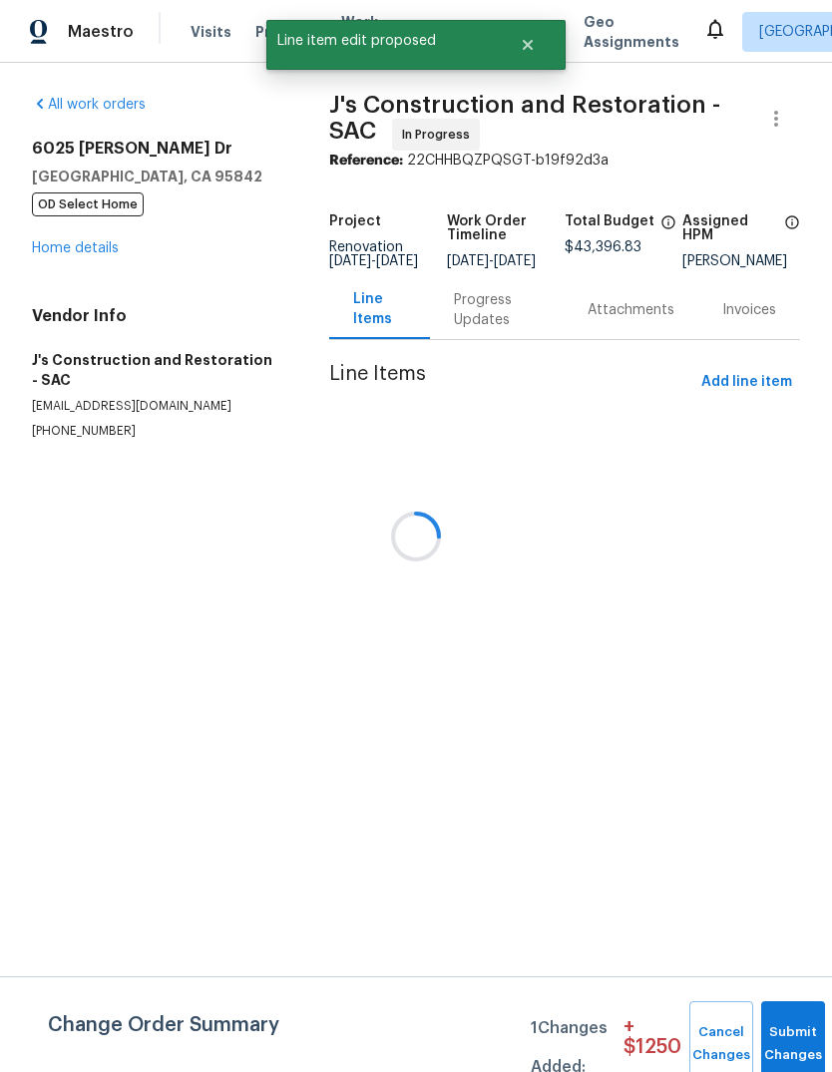
scroll to position [0, 0]
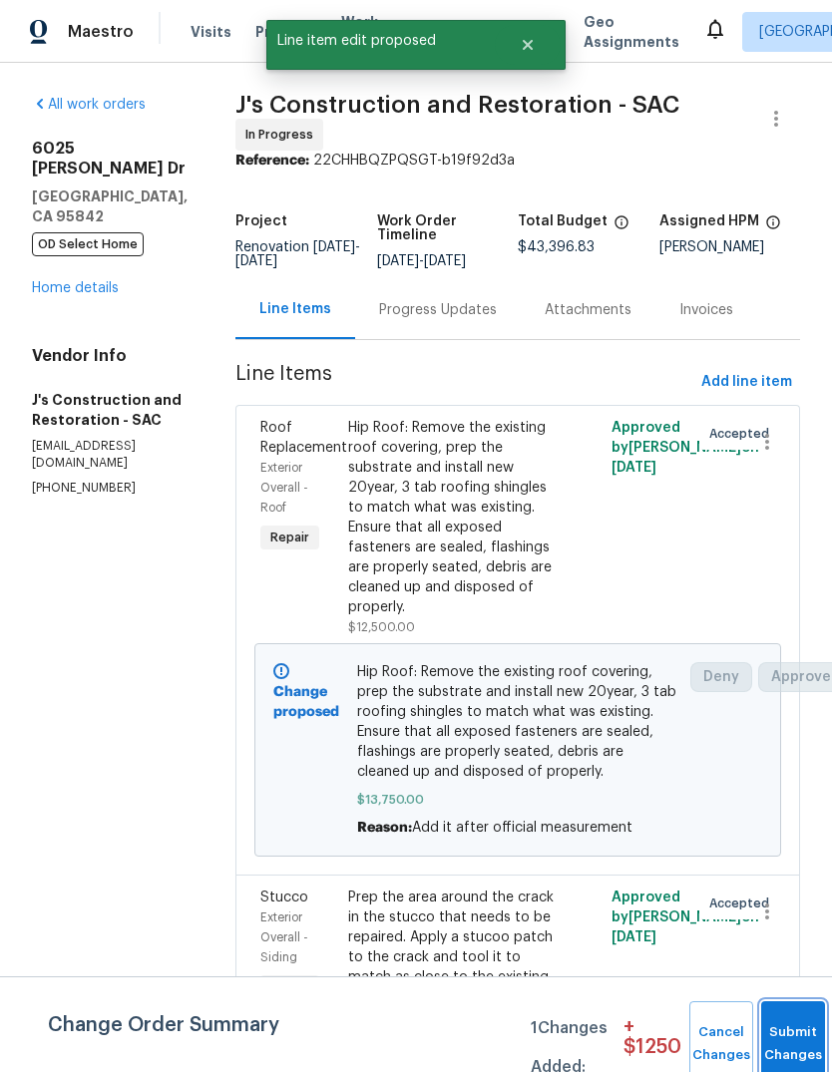
click at [793, 1032] on button "Submit Changes" at bounding box center [793, 1044] width 64 height 86
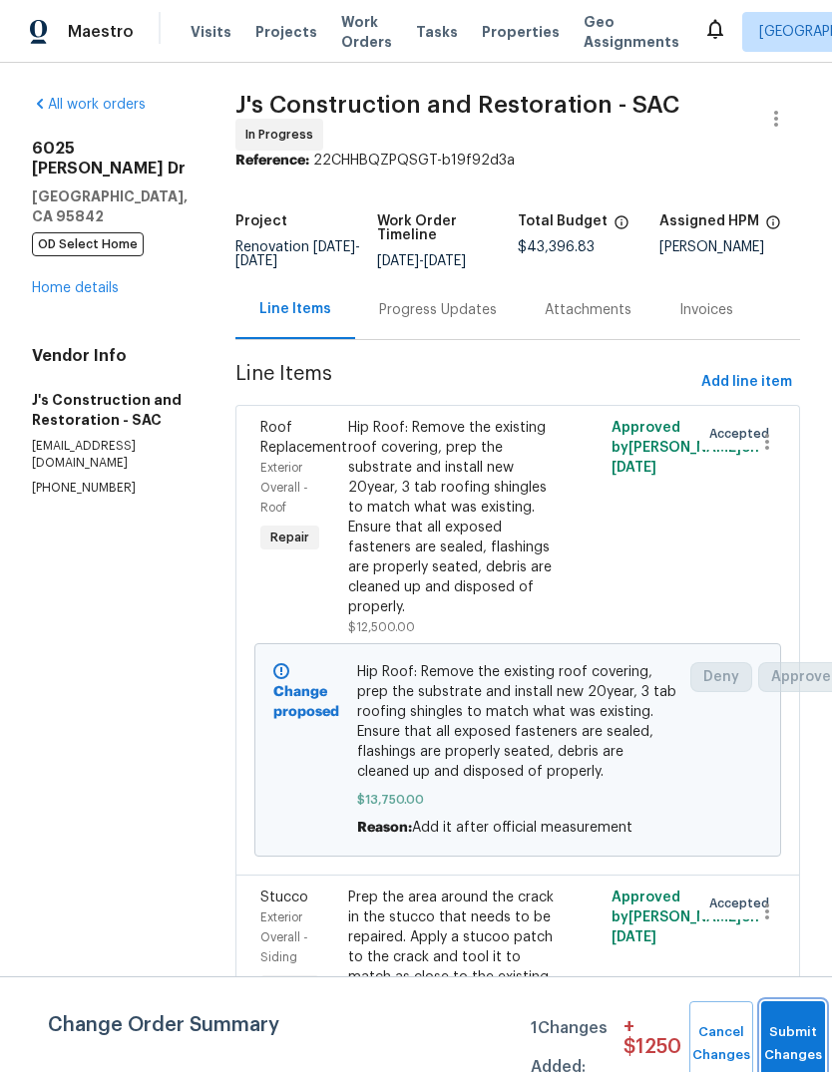
click at [781, 1037] on button "Submit Changes" at bounding box center [793, 1044] width 64 height 86
click at [779, 1032] on button "Submit Changes" at bounding box center [793, 1044] width 64 height 86
click at [788, 1036] on button "Submit Changes" at bounding box center [793, 1044] width 64 height 86
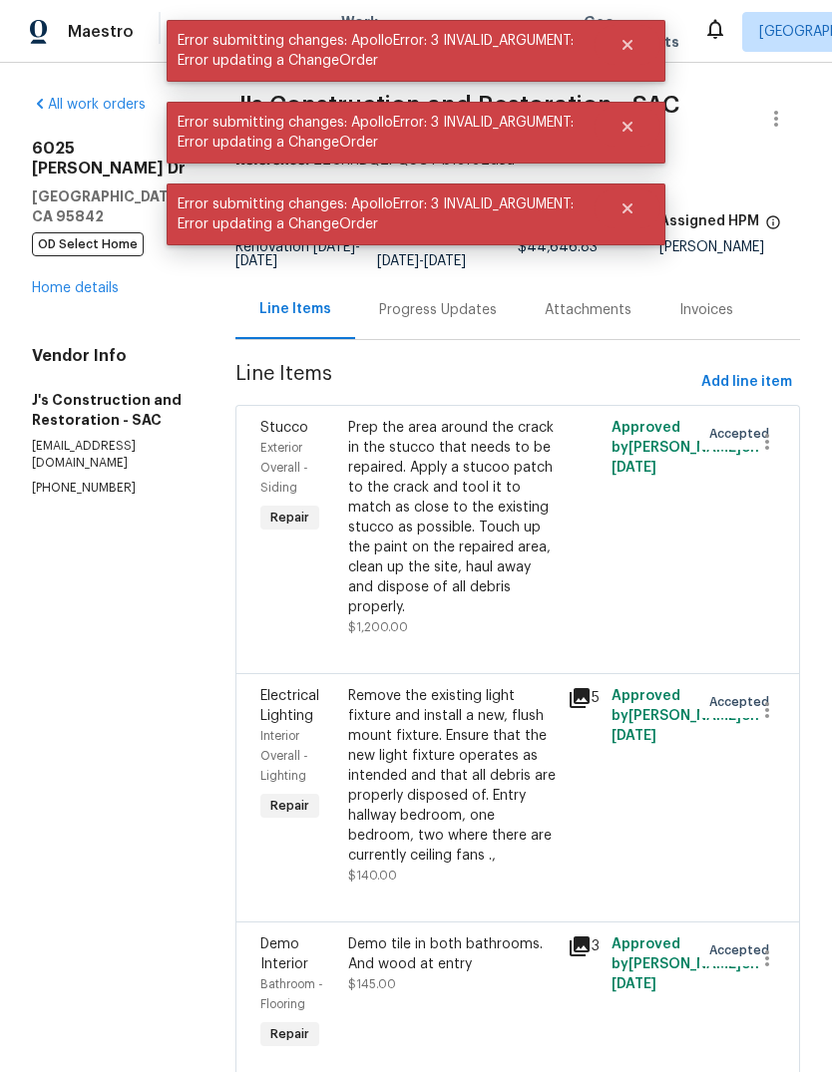
click at [63, 281] on link "Home details" at bounding box center [75, 288] width 87 height 14
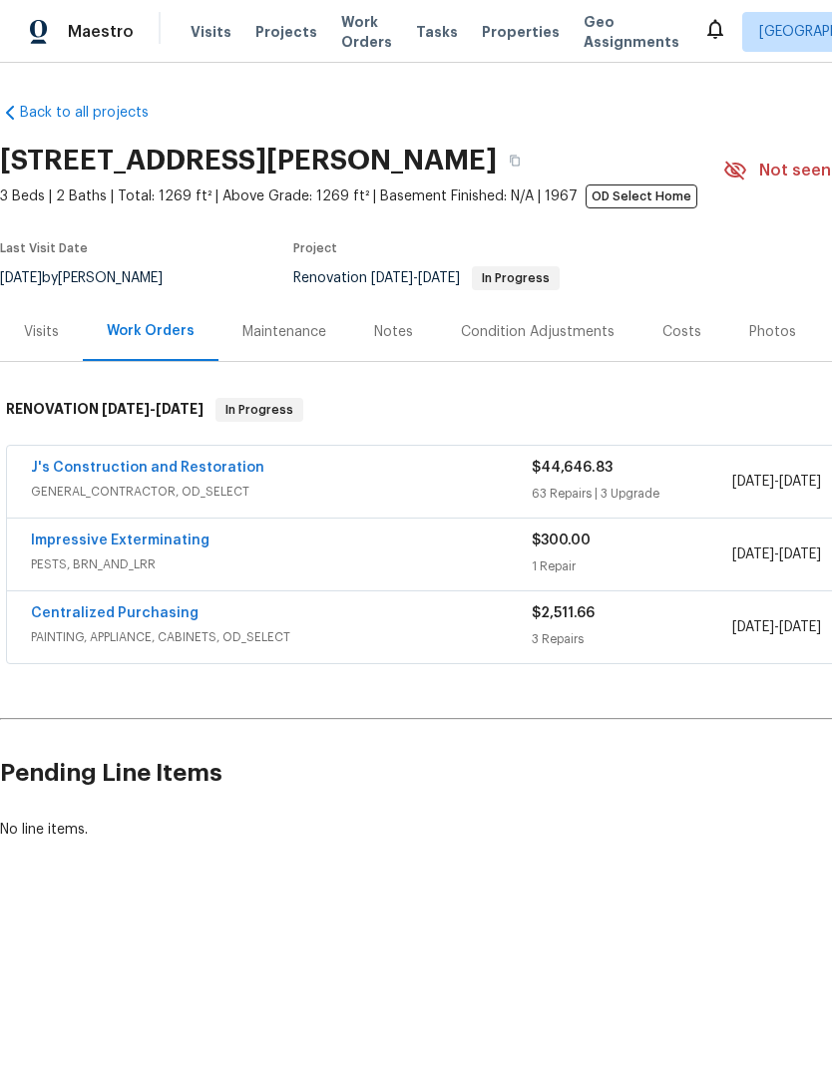
click at [83, 474] on link "J's Construction and Restoration" at bounding box center [147, 468] width 233 height 14
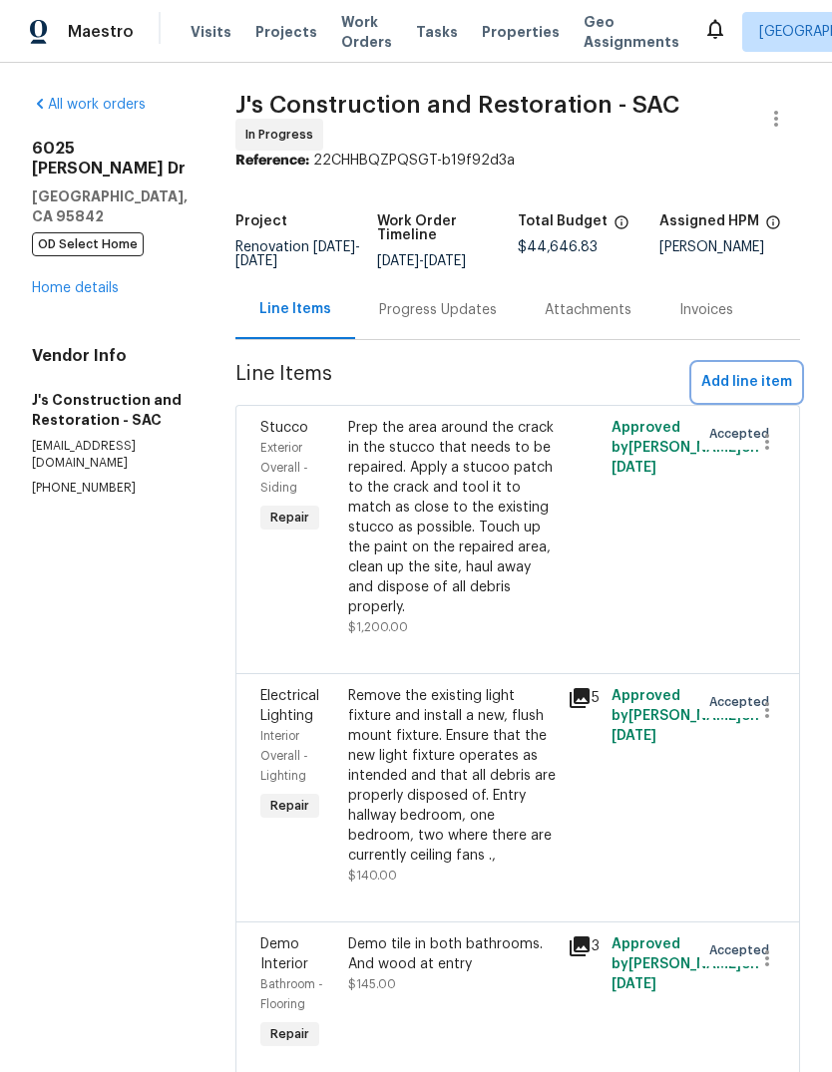
click at [744, 395] on span "Add line item" at bounding box center [746, 382] width 91 height 25
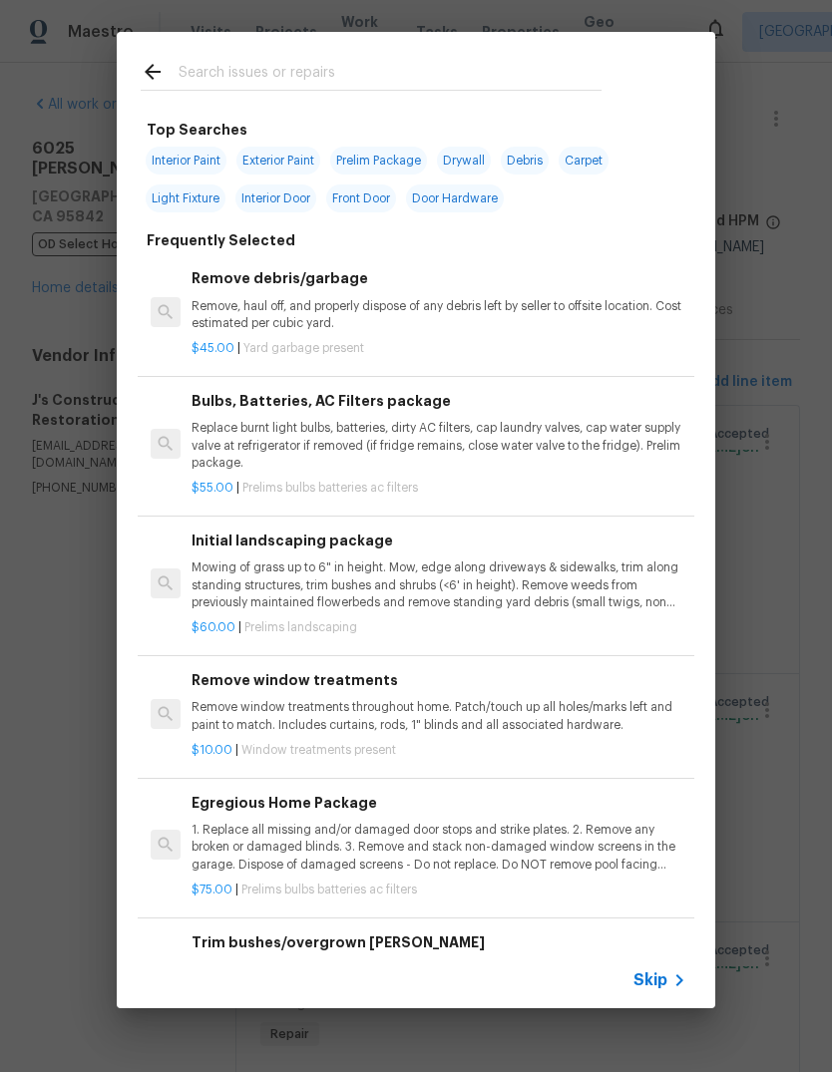
click at [277, 62] on input "text" at bounding box center [390, 75] width 423 height 30
type input "Hvac"
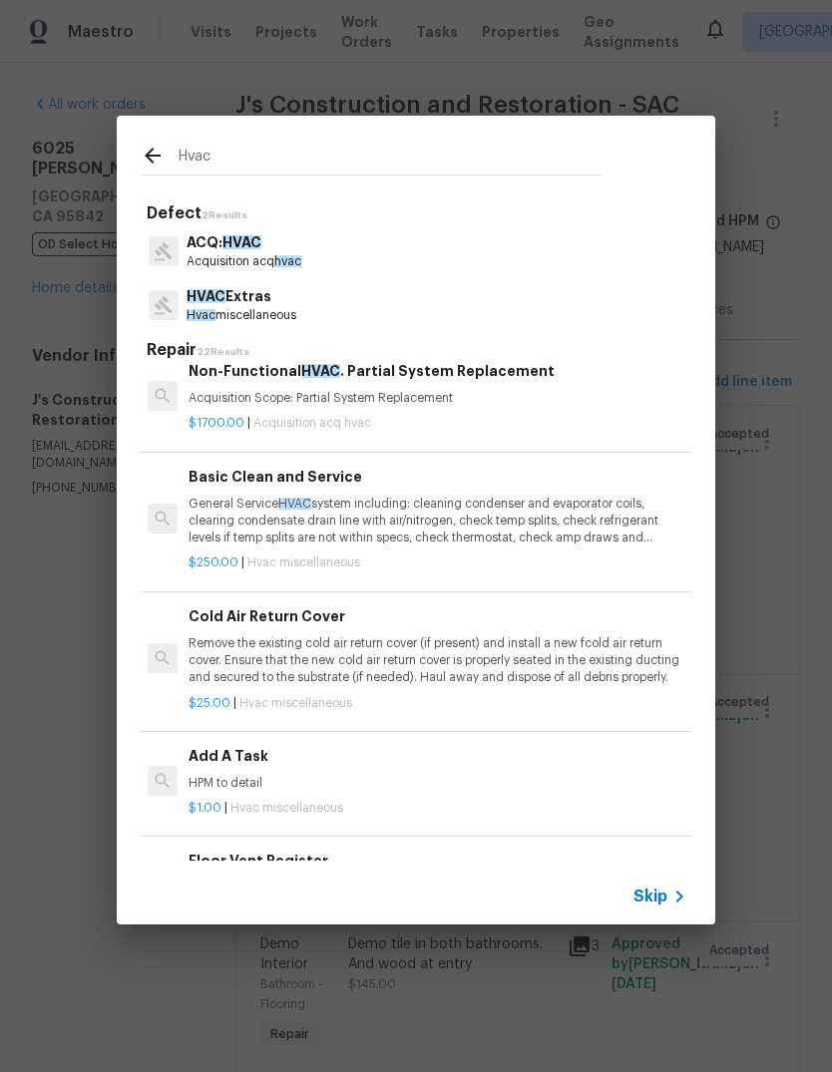
scroll to position [791, 3]
click at [521, 508] on p "General Service HVAC system including: cleaning condenser and evaporator coils,…" at bounding box center [436, 520] width 495 height 51
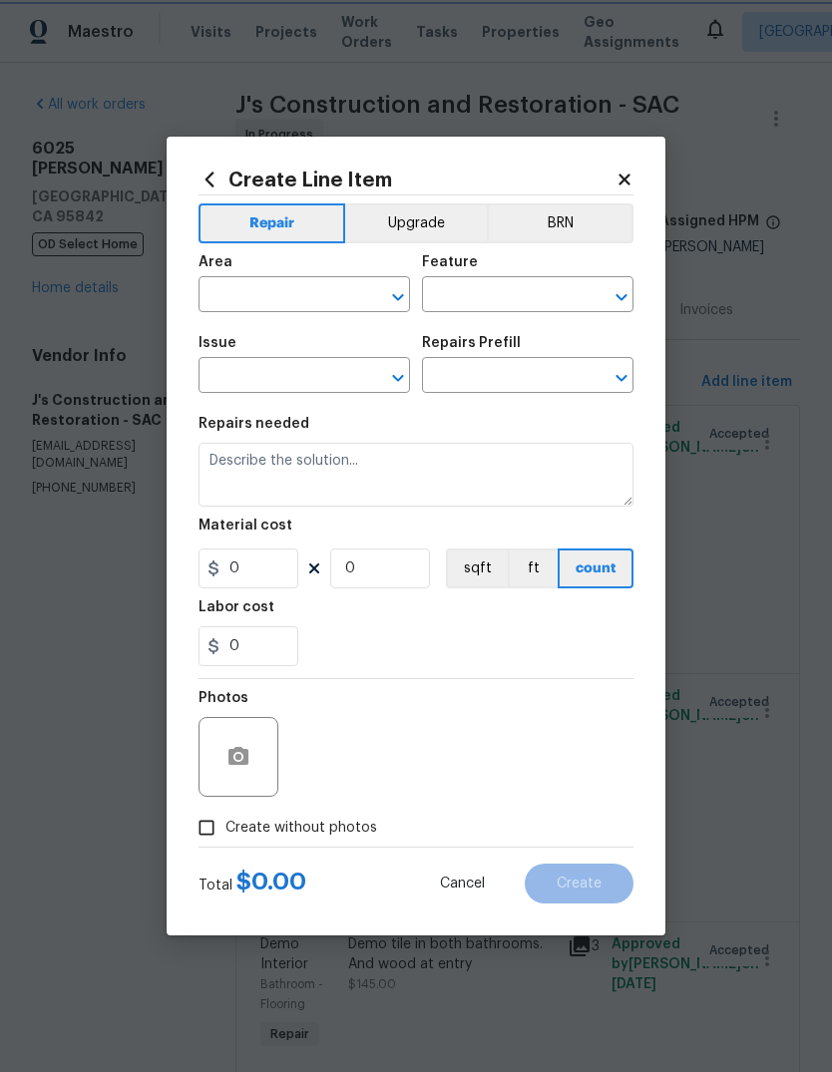
type input "HVAC"
type input "HVAC Extras"
type textarea "General Service HVAC system including: cleaning condenser and evaporator coils,…"
type input "1"
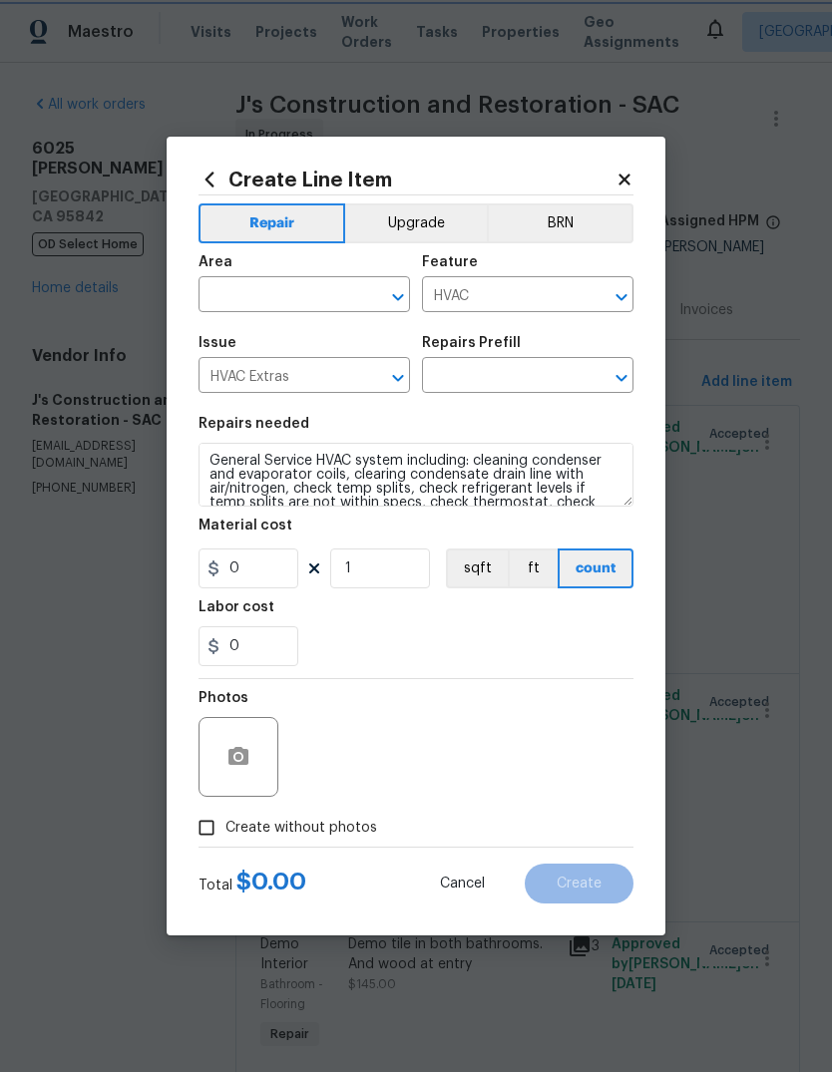
type input "Basic Clean and Service $250.00"
type input "250"
click at [523, 523] on div "Material cost" at bounding box center [415, 532] width 435 height 26
click at [300, 297] on input "text" at bounding box center [276, 296] width 156 height 31
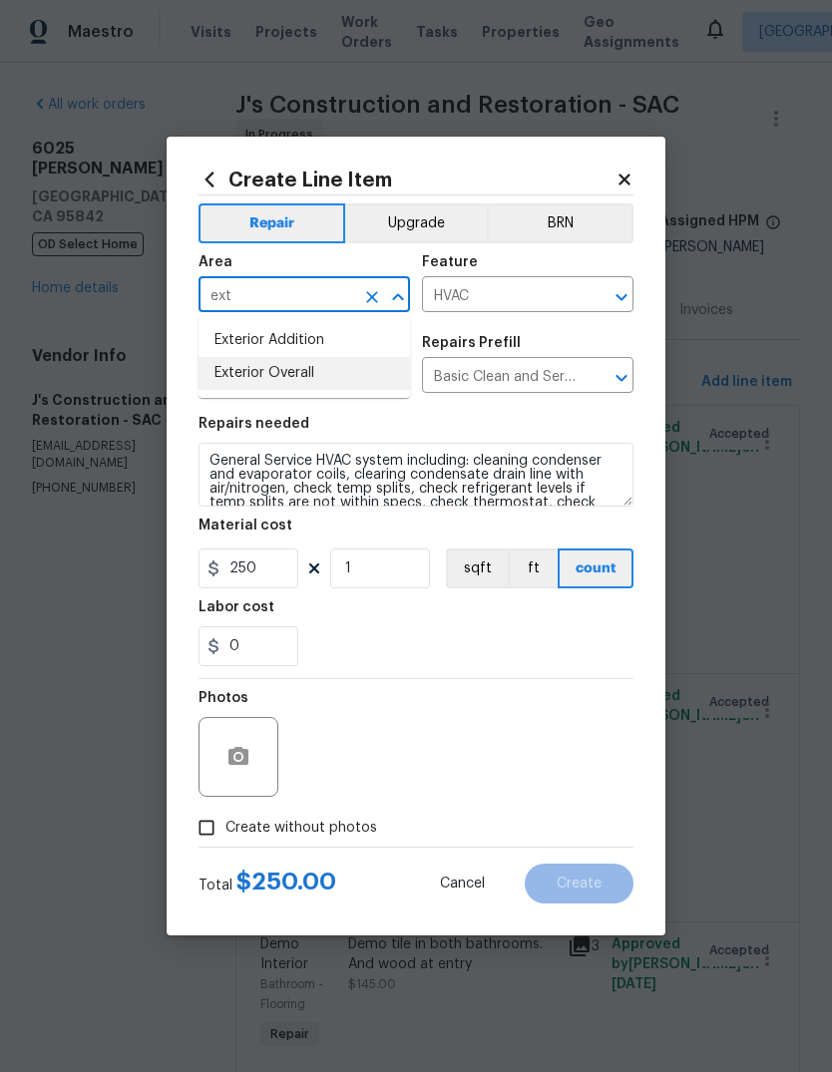
click at [327, 373] on li "Exterior Overall" at bounding box center [303, 373] width 211 height 33
type input "Exterior Overall"
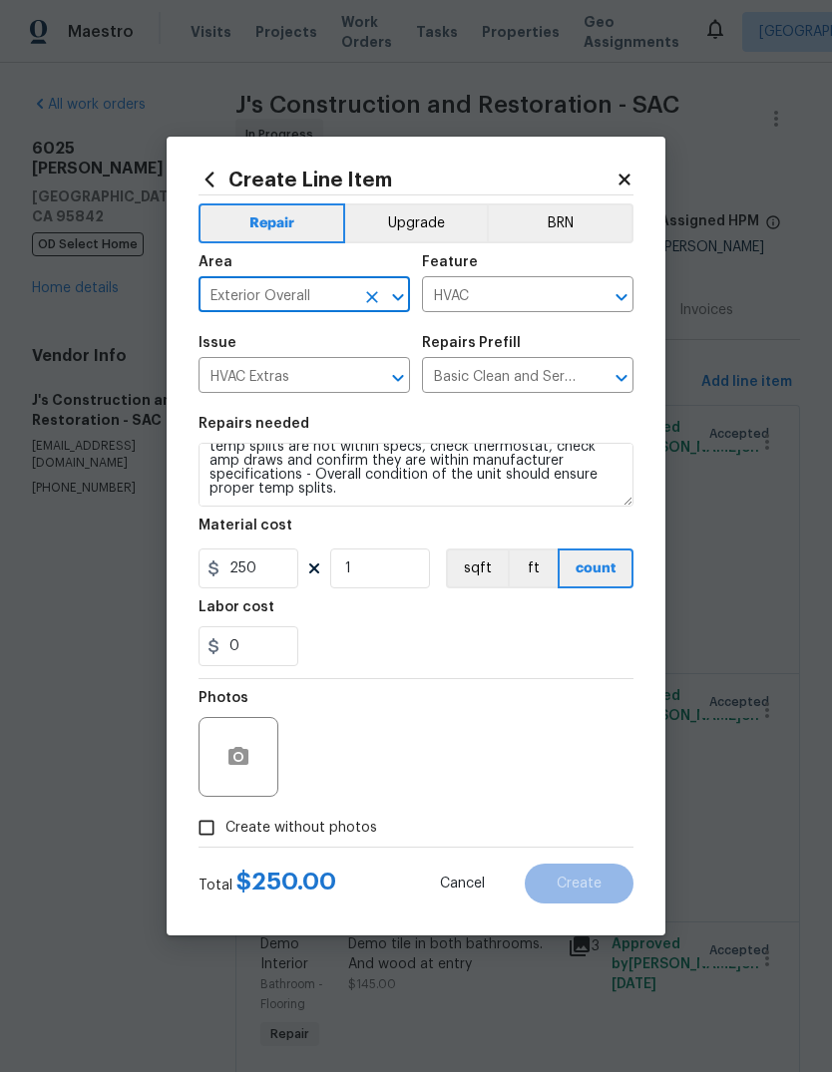
scroll to position [56, 0]
click at [295, 497] on textarea "General Service HVAC system including: cleaning condenser and evaporator coils,…" at bounding box center [415, 475] width 435 height 64
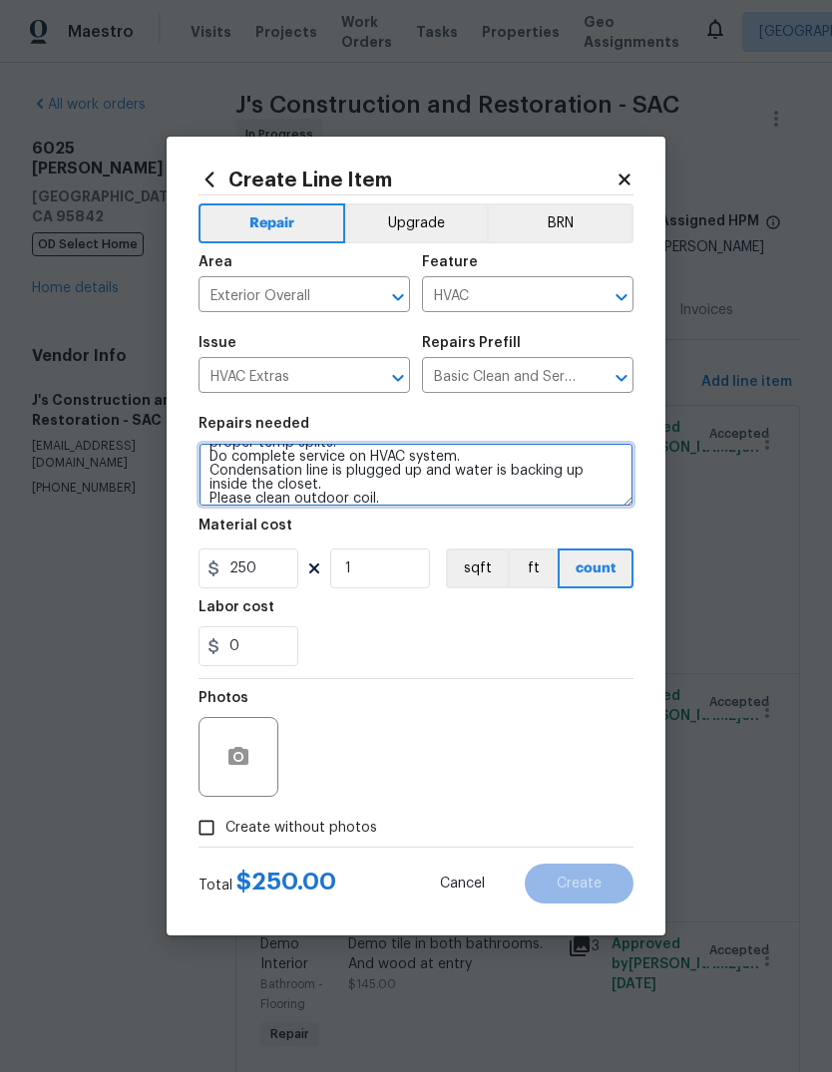
scroll to position [102, 0]
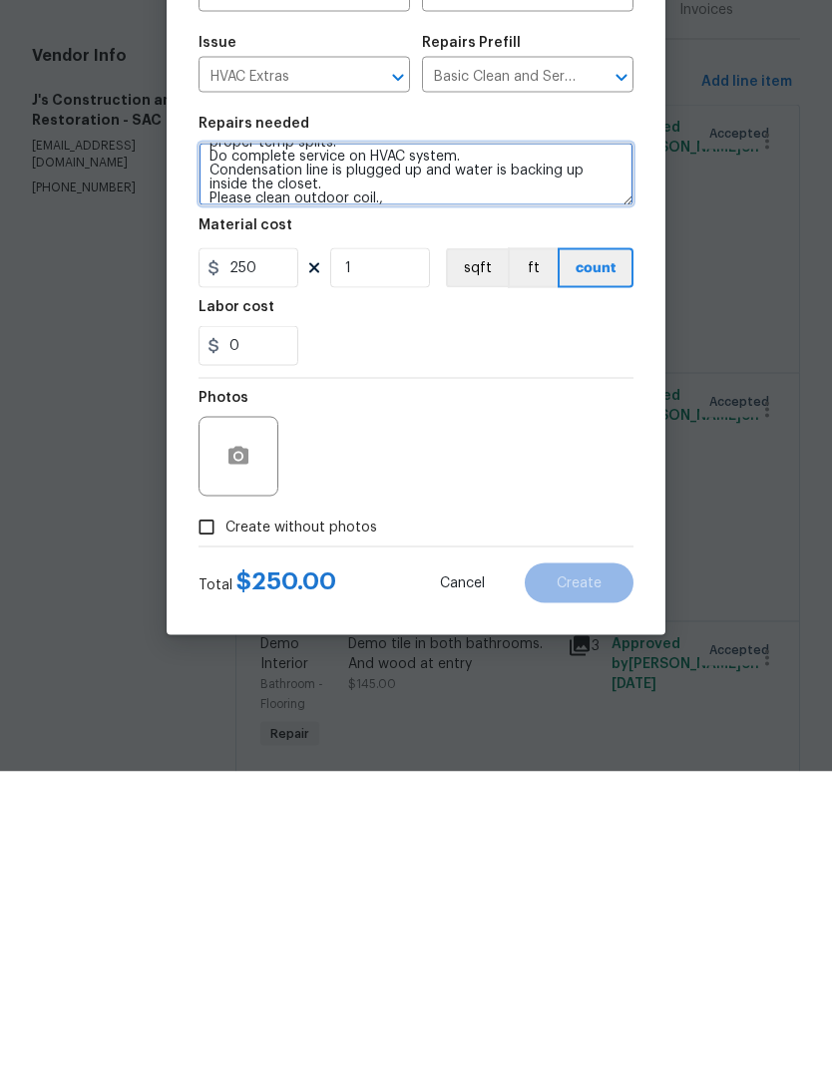
type textarea "General Service HVAC system including: cleaning condenser and evaporator coils,…"
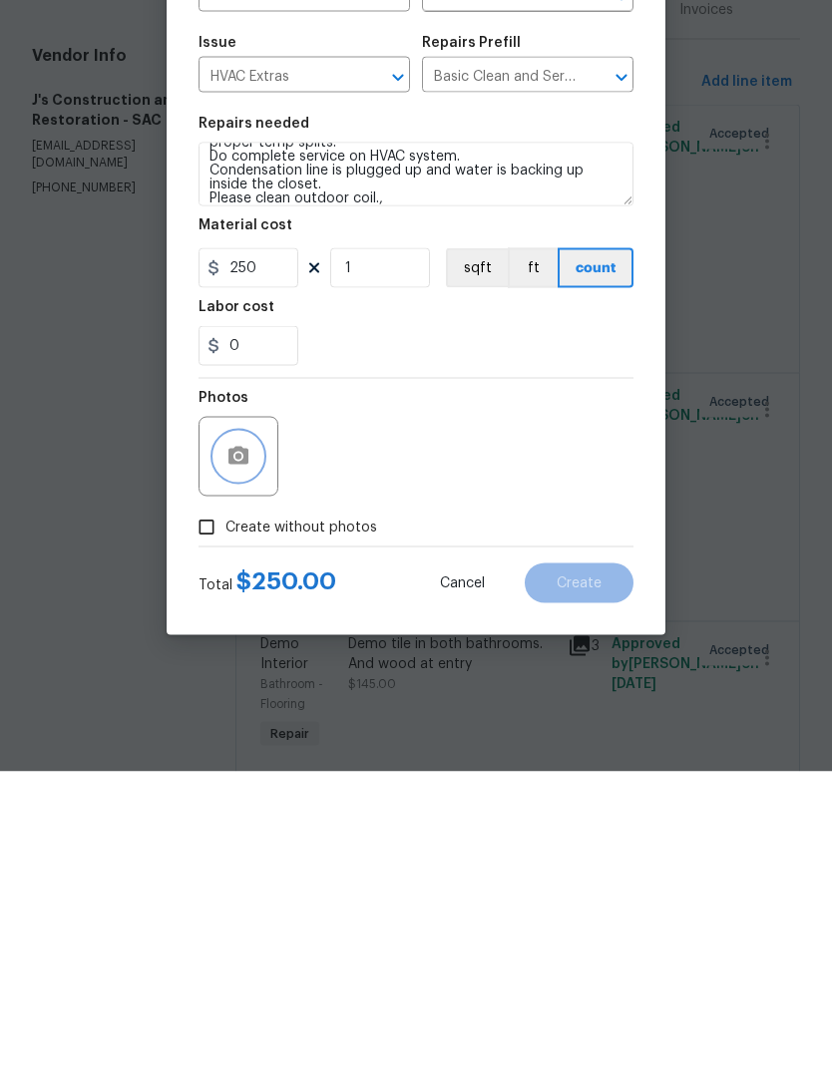
click at [249, 745] on icon "button" at bounding box center [238, 757] width 24 height 24
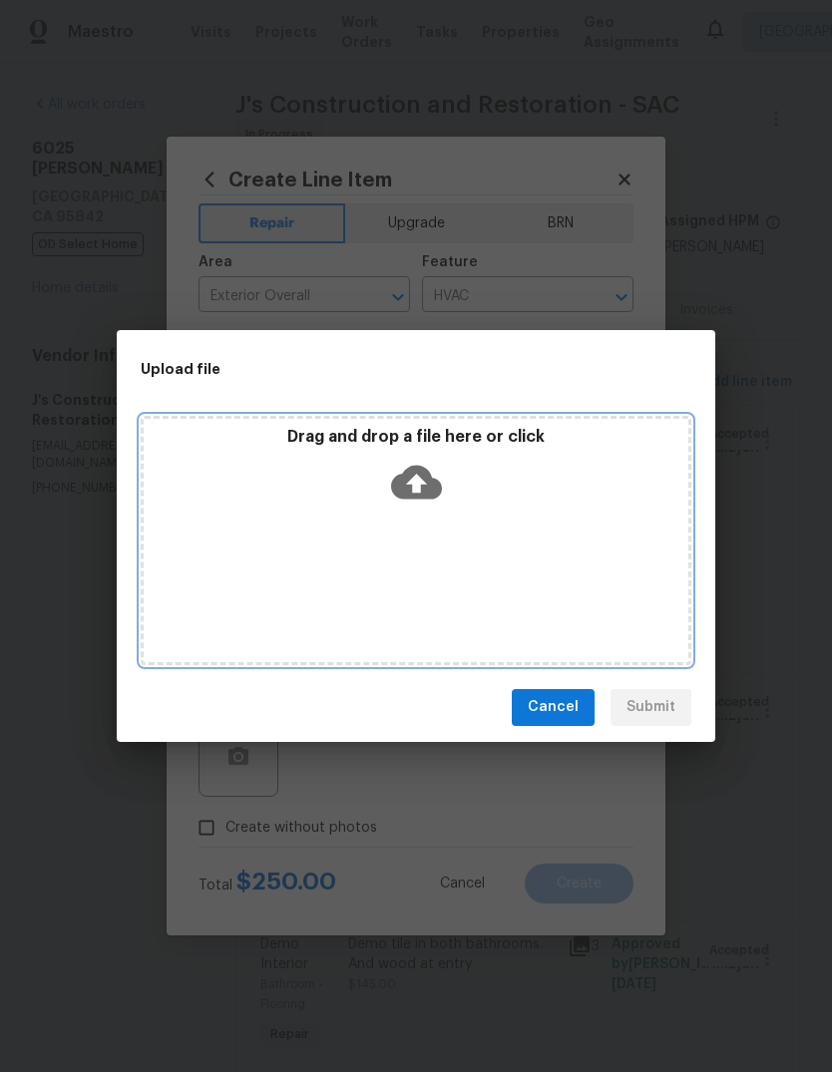
click at [418, 491] on icon at bounding box center [416, 482] width 51 height 51
